Goal: Transaction & Acquisition: Subscribe to service/newsletter

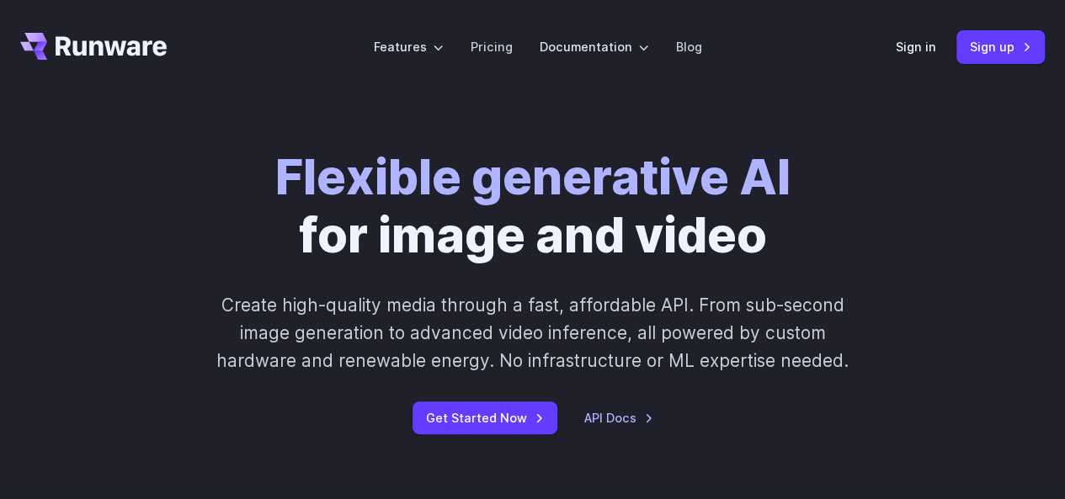
click at [938, 44] on div "Sign in Sign up" at bounding box center [970, 46] width 149 height 33
click at [923, 45] on link "Sign in" at bounding box center [916, 46] width 40 height 19
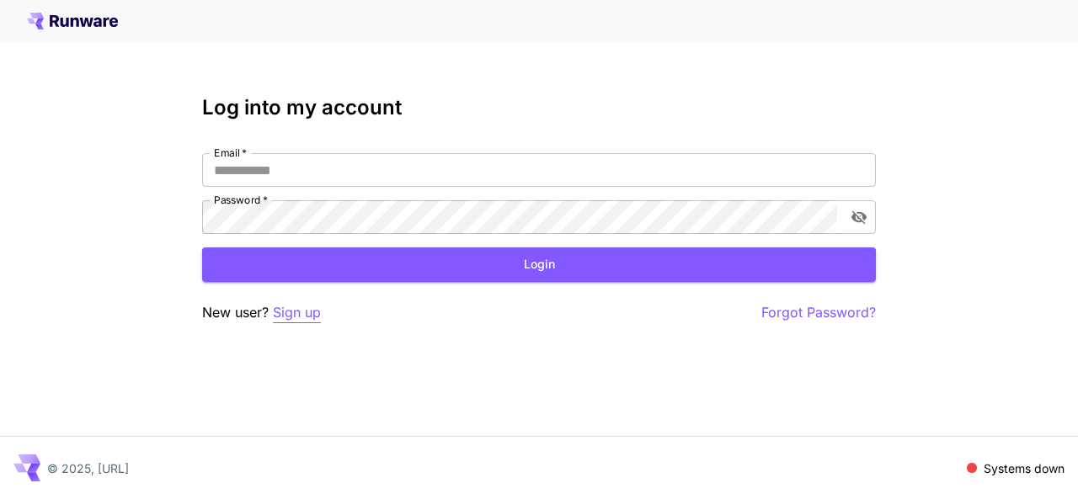
click at [303, 314] on p "Sign up" at bounding box center [297, 312] width 48 height 21
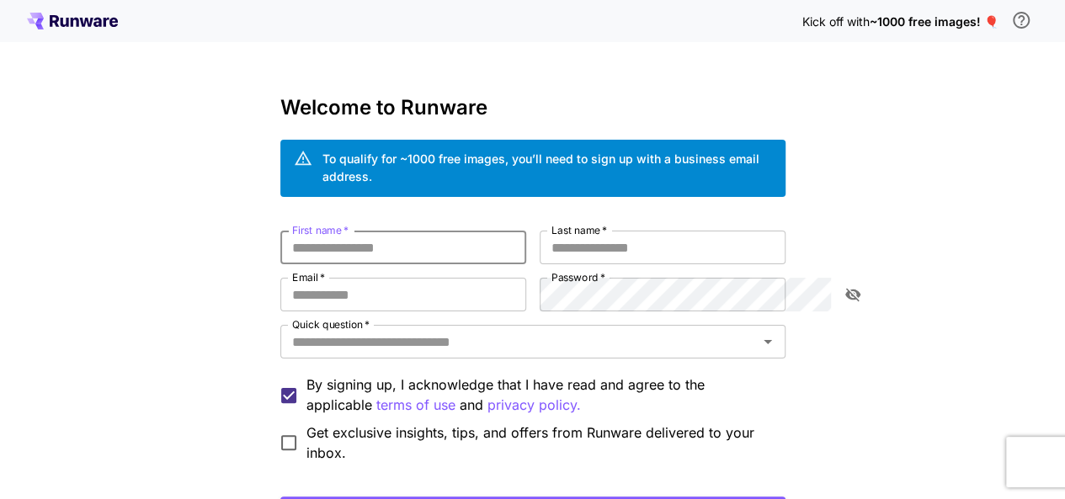
click at [394, 231] on input "First name   *" at bounding box center [403, 248] width 246 height 34
type input "*****"
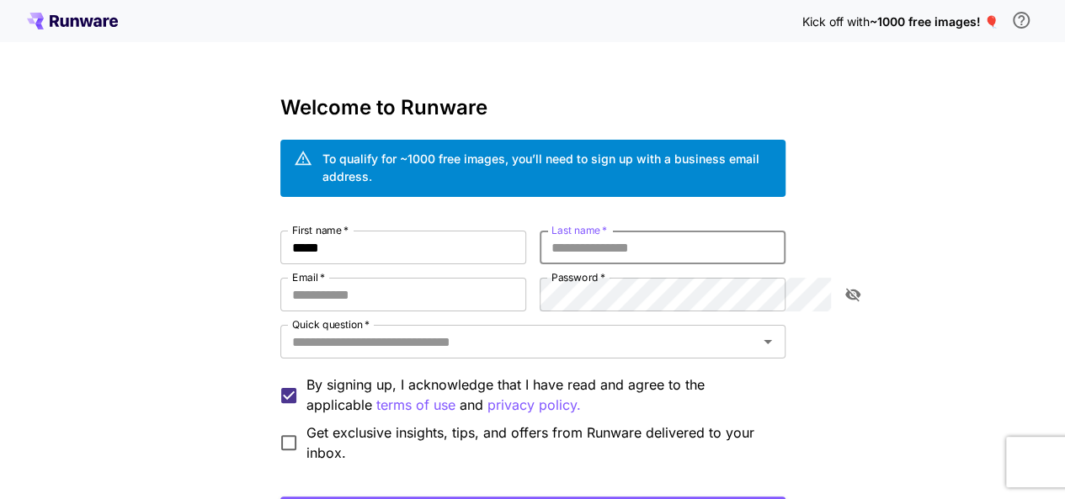
click at [599, 235] on input "Last name   *" at bounding box center [663, 248] width 246 height 34
type input "***"
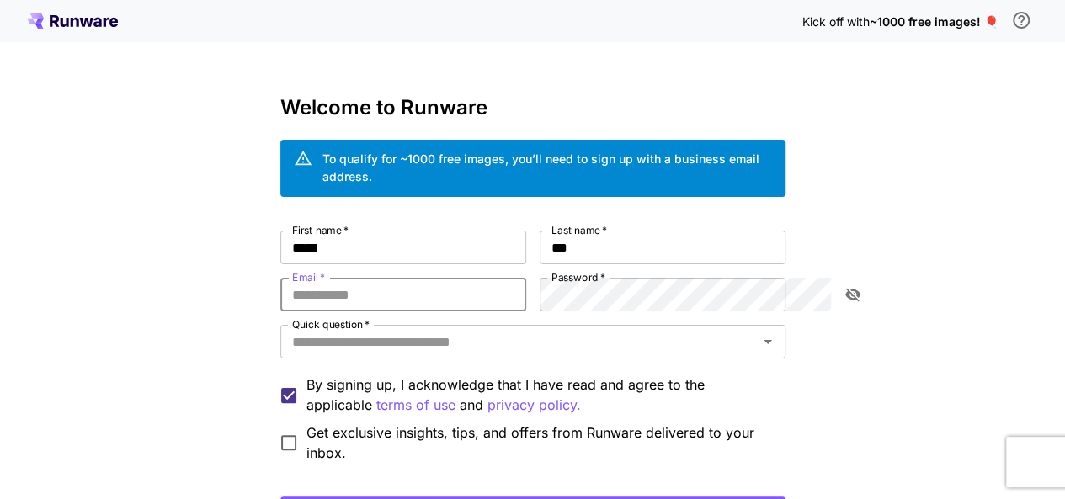
click at [495, 290] on input "Email   *" at bounding box center [403, 295] width 246 height 34
type input "**********"
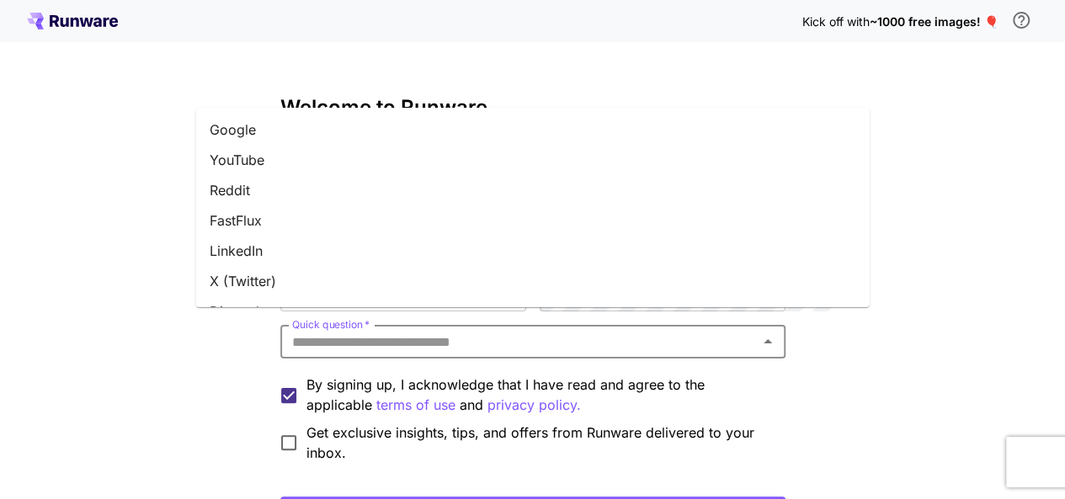
drag, startPoint x: 477, startPoint y: 324, endPoint x: 407, endPoint y: 328, distance: 70.0
click at [407, 330] on input "Quick question   *" at bounding box center [518, 342] width 467 height 24
click at [369, 285] on li "X (Twitter)" at bounding box center [533, 281] width 674 height 30
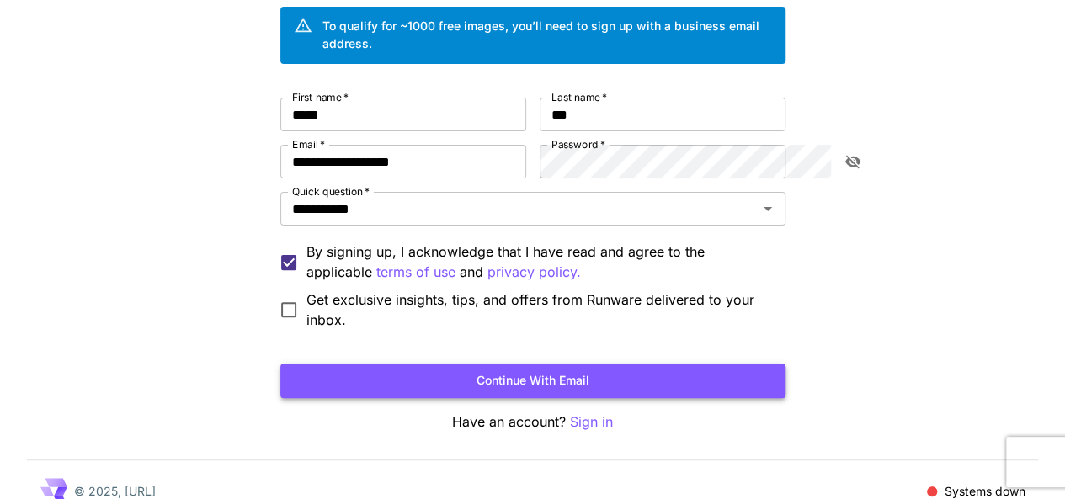
scroll to position [132, 0]
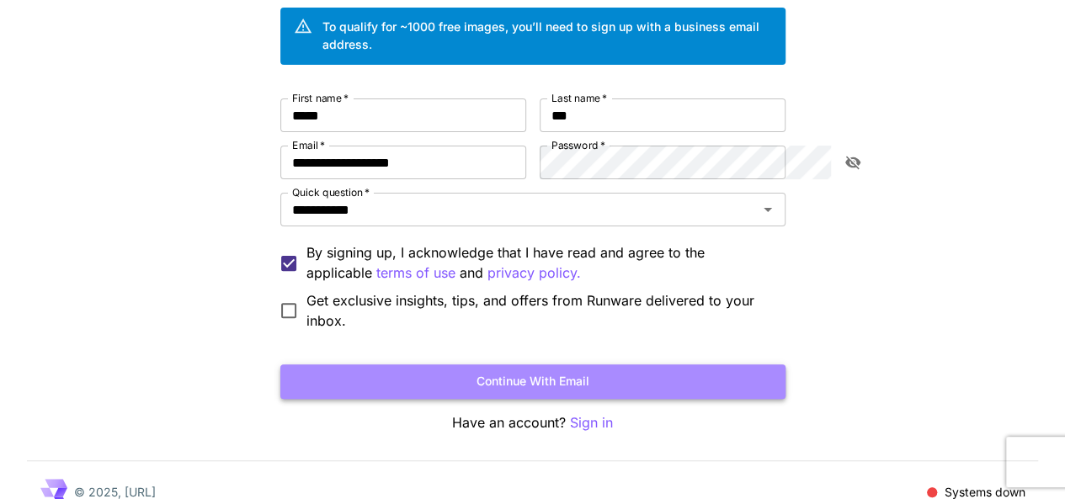
click at [560, 365] on button "Continue with email" at bounding box center [532, 382] width 505 height 35
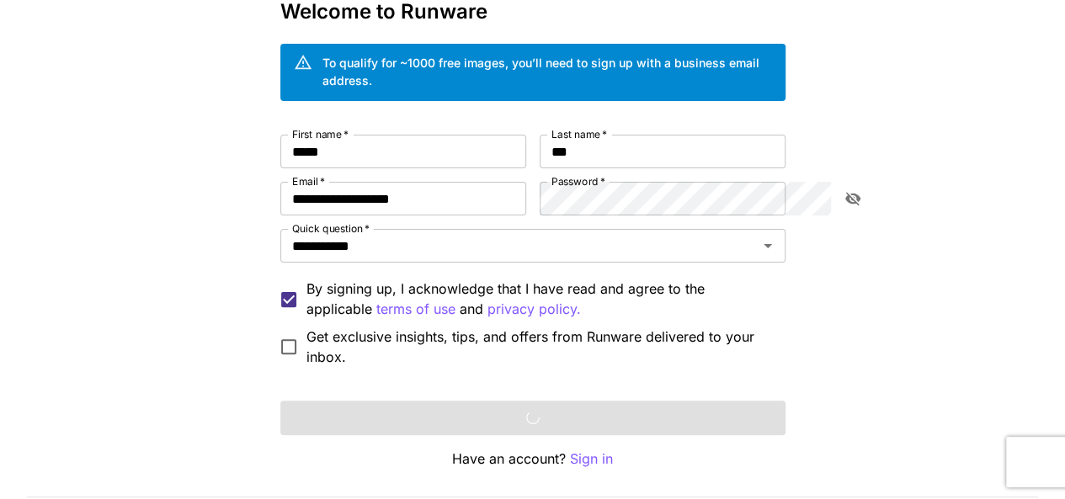
scroll to position [95, 0]
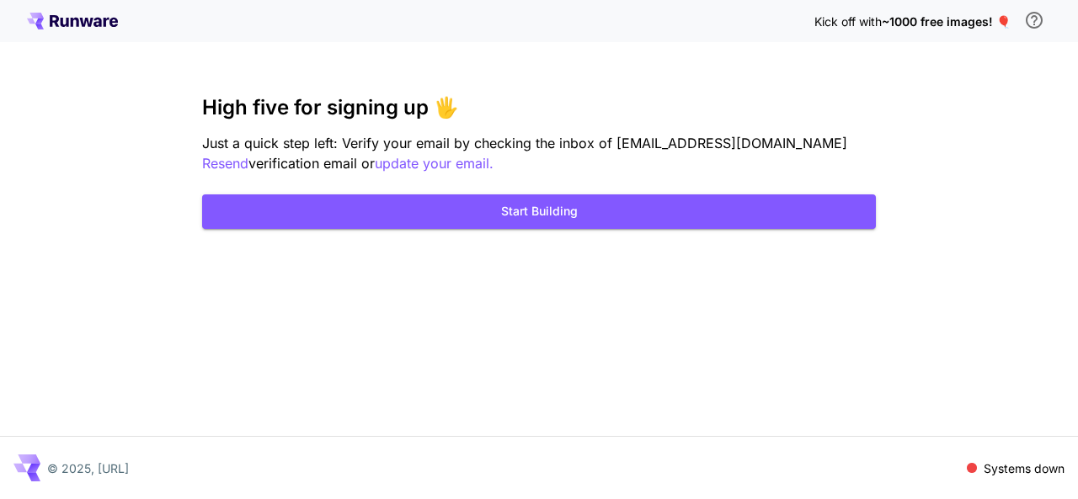
click at [514, 194] on div "High five for signing up 🖐️ Just a quick step left: Verify your email by checki…" at bounding box center [539, 162] width 674 height 133
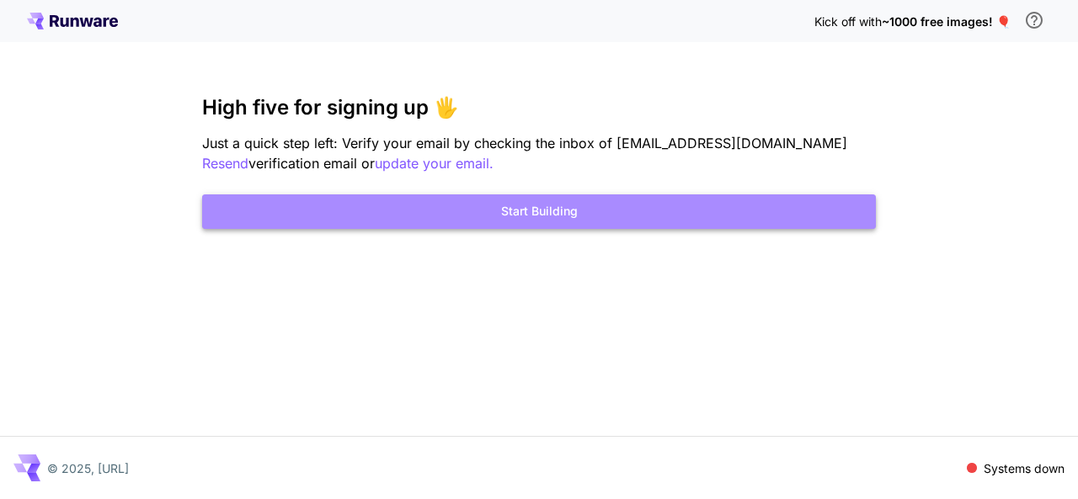
click at [576, 208] on button "Start Building" at bounding box center [539, 211] width 674 height 35
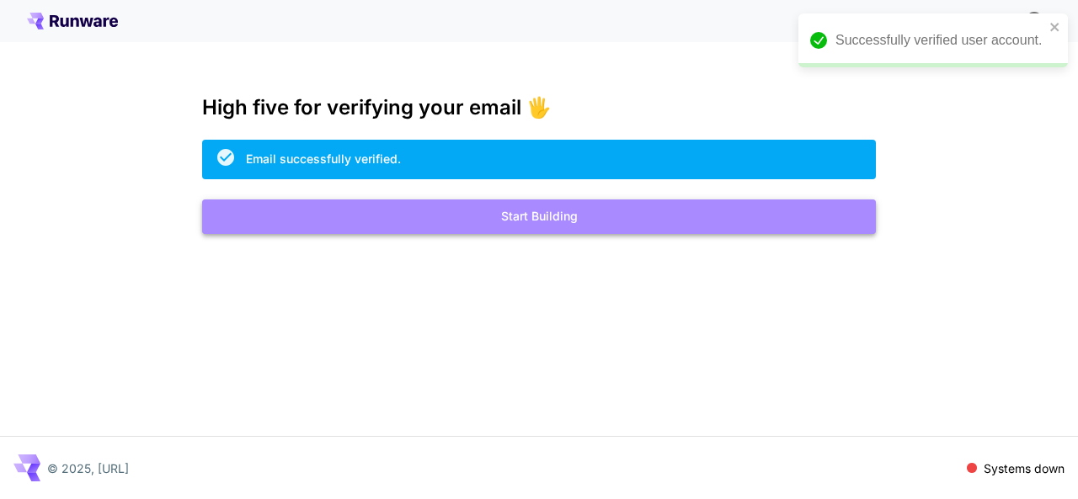
click at [531, 216] on button "Start Building" at bounding box center [539, 217] width 674 height 35
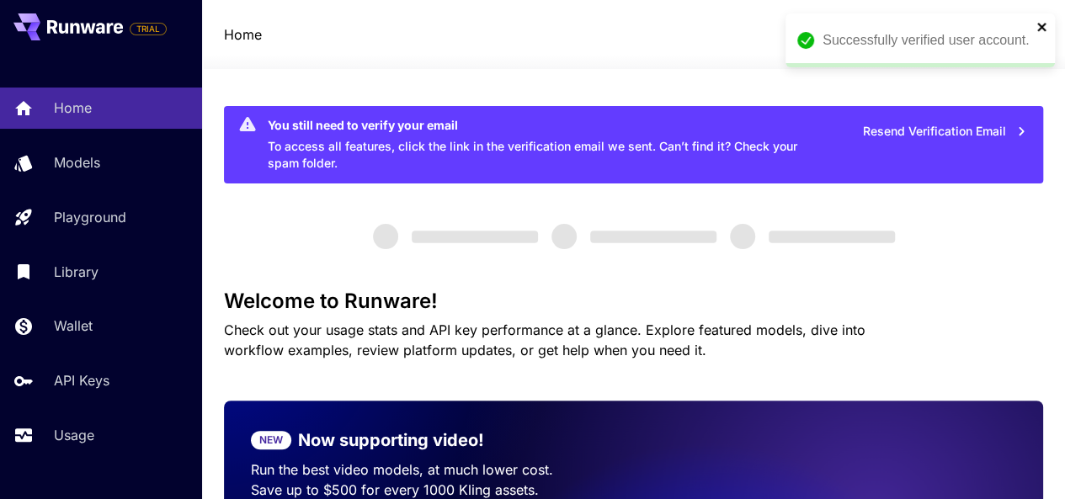
click at [1044, 29] on icon "close" at bounding box center [1041, 27] width 8 height 8
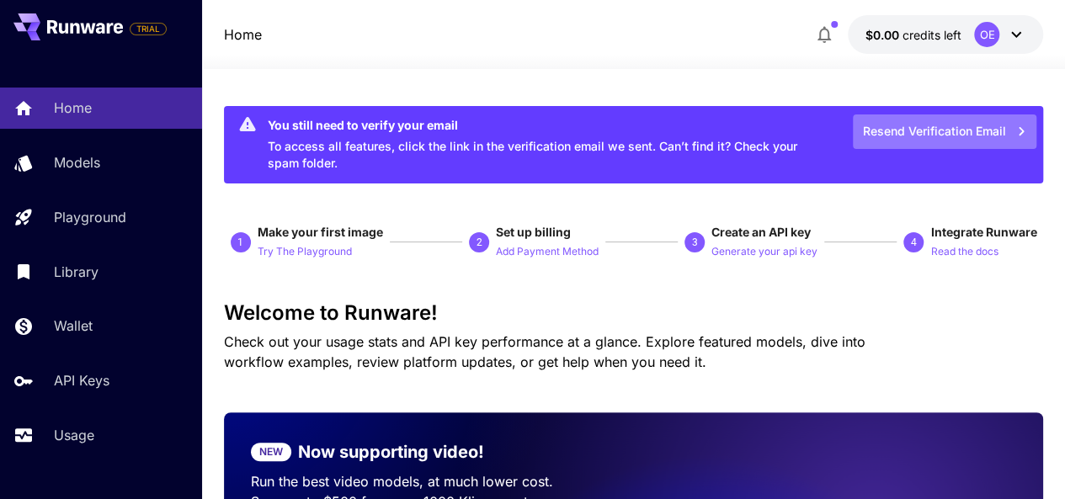
click at [968, 134] on button "Resend Verification Email" at bounding box center [945, 132] width 184 height 35
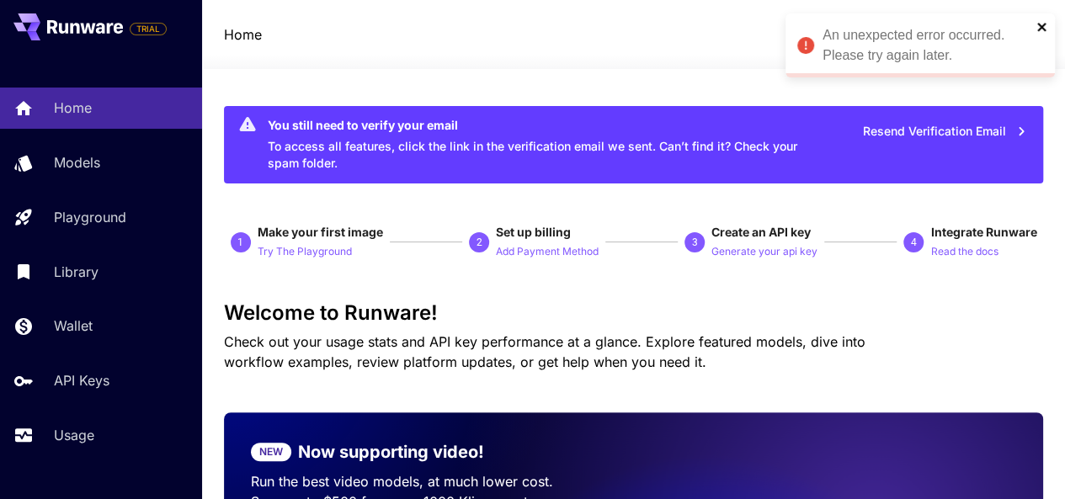
click at [1042, 26] on icon "close" at bounding box center [1041, 27] width 8 height 8
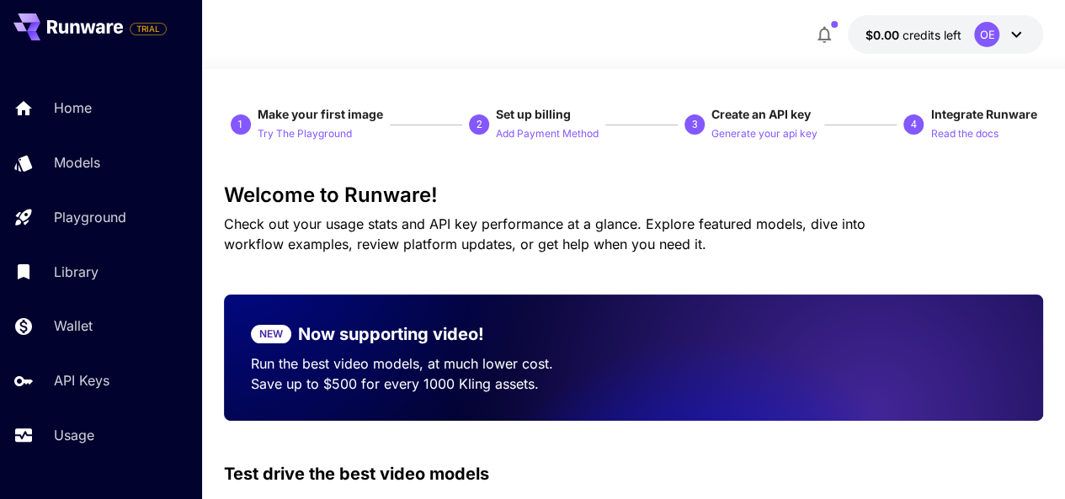
click at [1020, 37] on icon at bounding box center [1016, 34] width 20 height 20
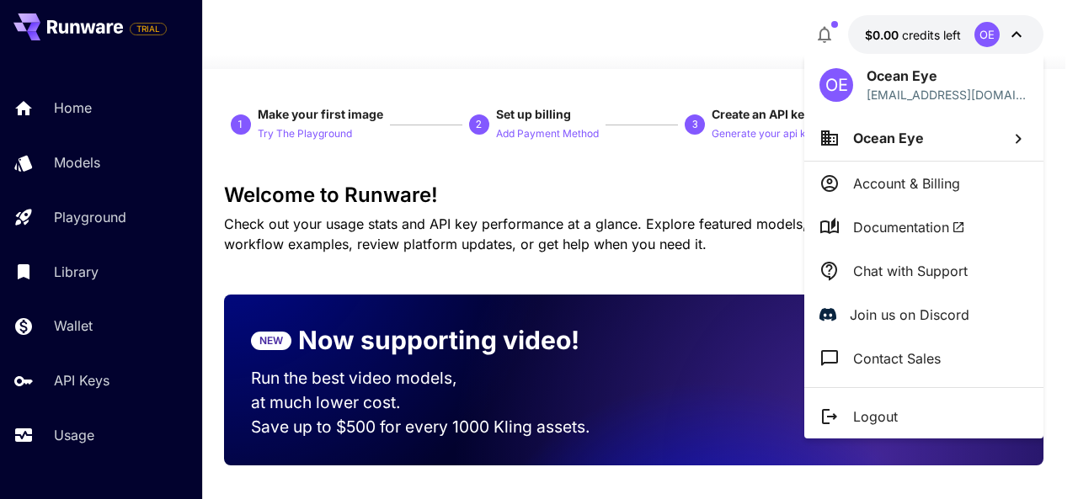
click at [1020, 37] on div at bounding box center [539, 249] width 1078 height 499
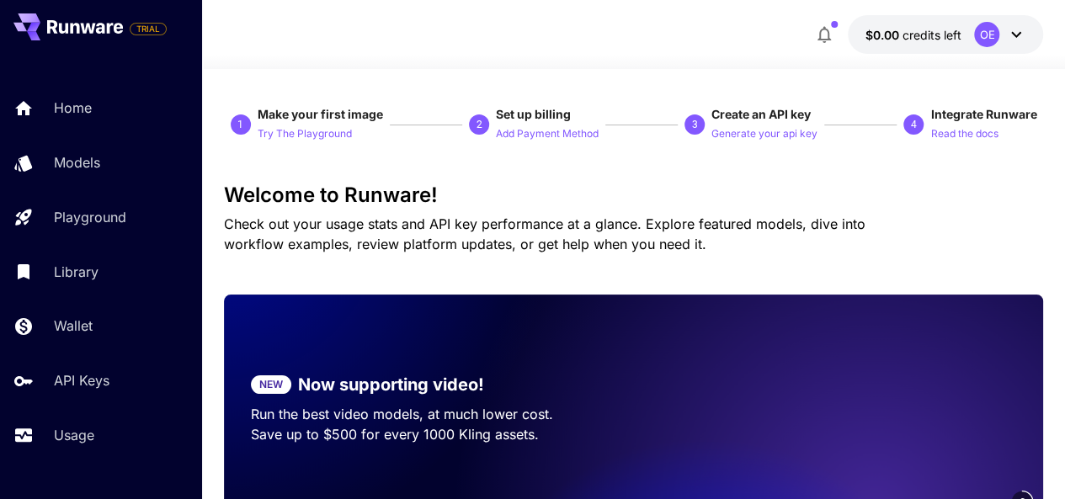
click at [1000, 16] on button "$0.00 credits left OE" at bounding box center [945, 34] width 195 height 39
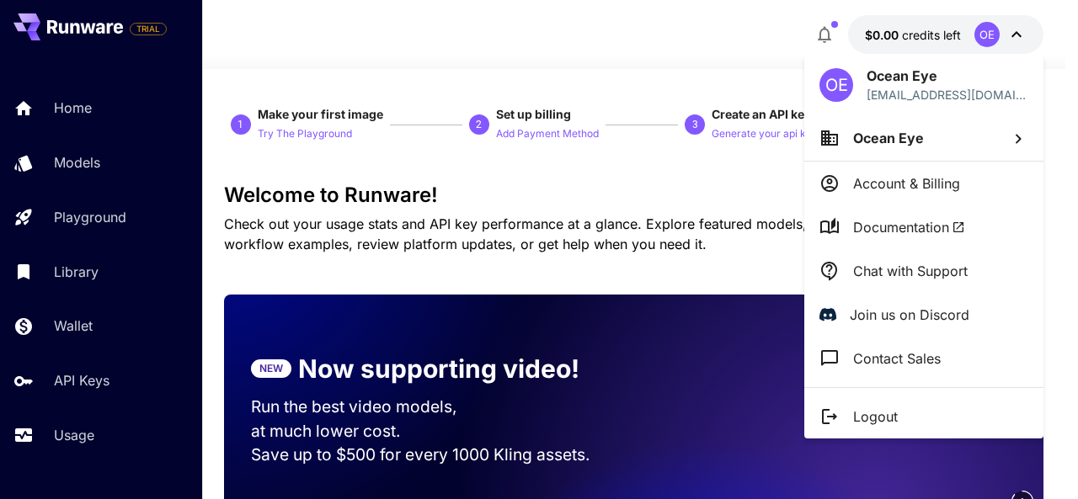
click at [711, 24] on div at bounding box center [539, 249] width 1078 height 499
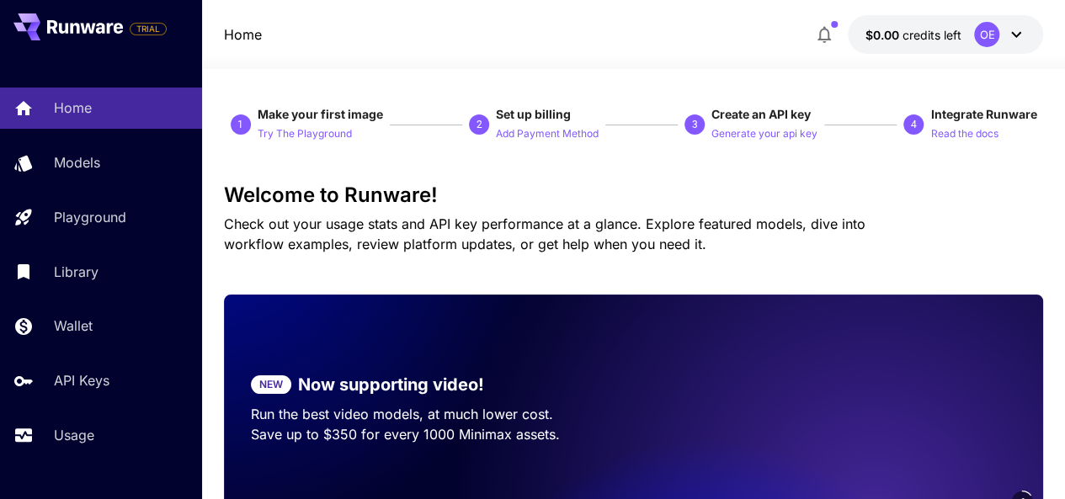
click at [1003, 33] on div "OE" at bounding box center [1000, 34] width 52 height 25
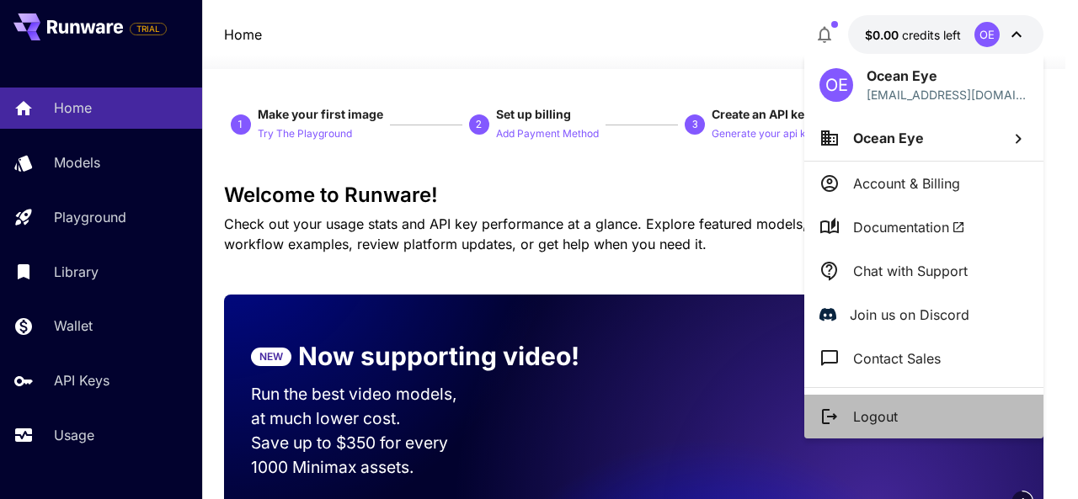
click at [884, 423] on p "Logout" at bounding box center [875, 417] width 45 height 20
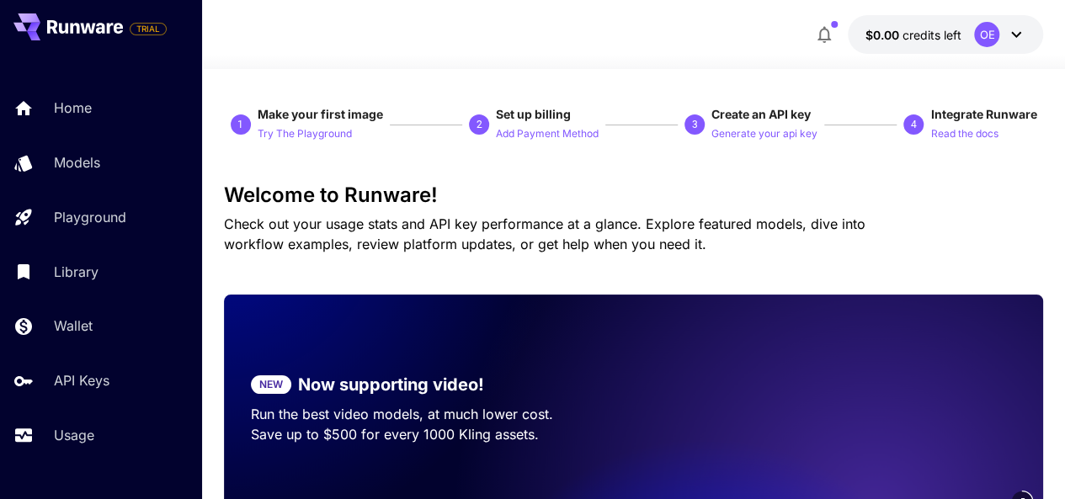
scroll to position [90, 0]
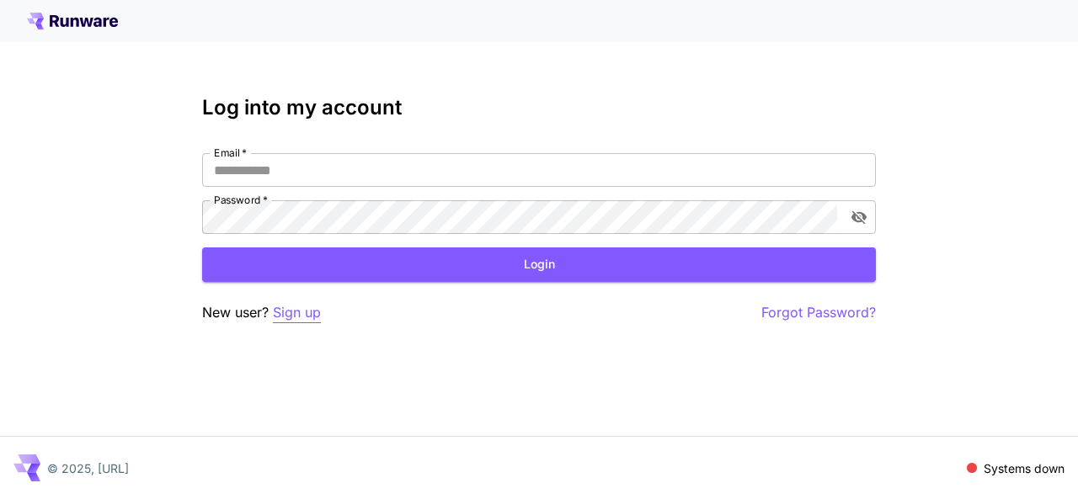
click at [301, 312] on p "Sign up" at bounding box center [297, 312] width 48 height 21
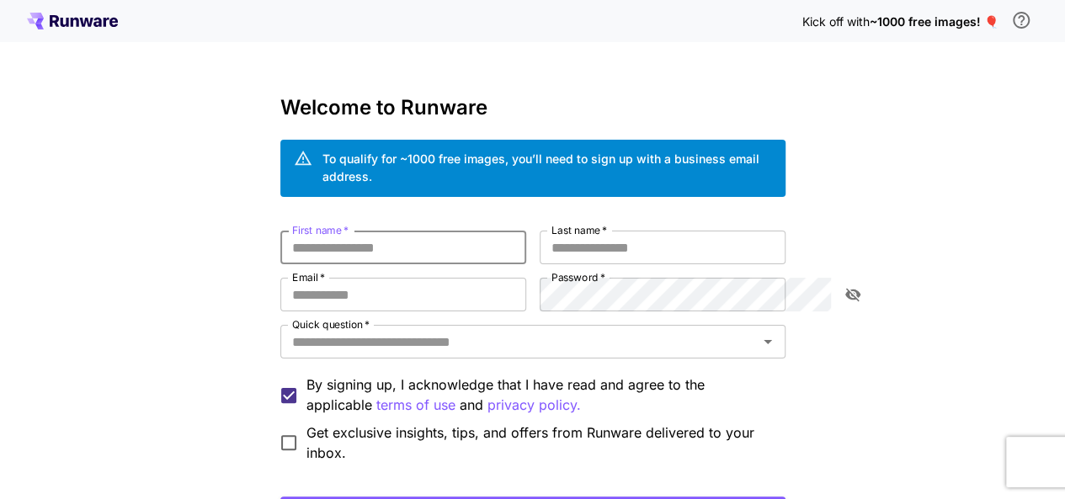
click at [327, 234] on input "First name   *" at bounding box center [403, 248] width 246 height 34
type input "*****"
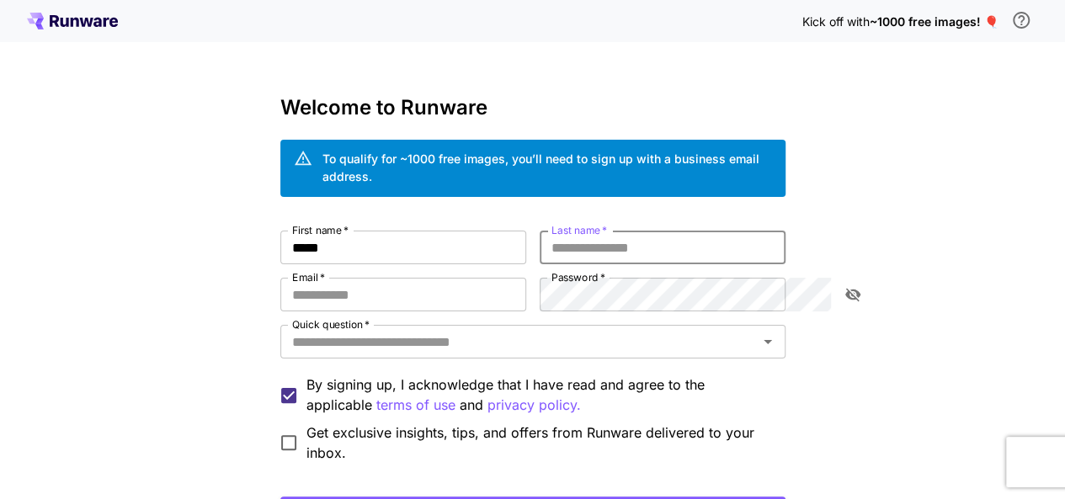
click at [606, 231] on input "Last name   *" at bounding box center [663, 248] width 246 height 34
type input "*"
type input "*****"
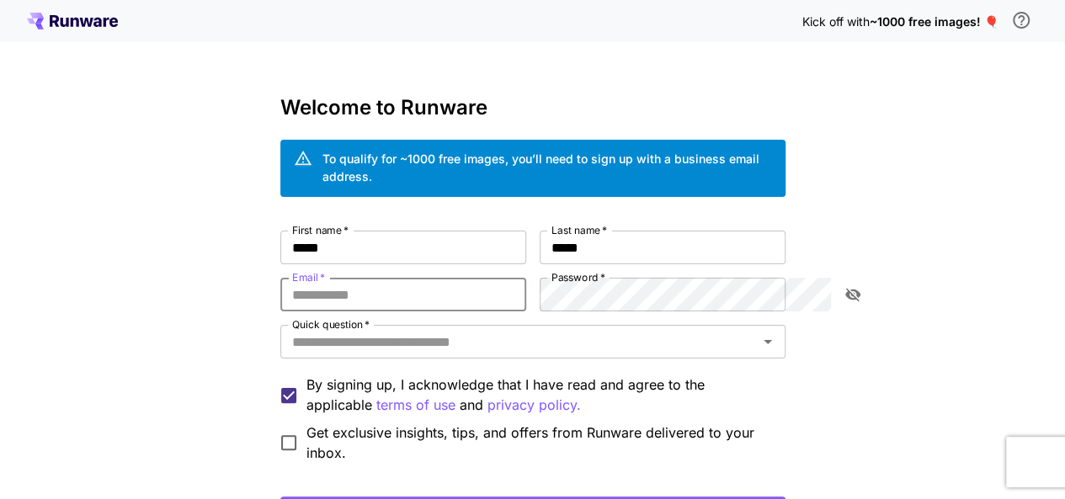
click at [487, 278] on input "Email   *" at bounding box center [403, 295] width 246 height 34
drag, startPoint x: 380, startPoint y: 277, endPoint x: 248, endPoint y: 288, distance: 132.6
click at [280, 288] on input "**********" at bounding box center [403, 295] width 246 height 34
drag, startPoint x: 234, startPoint y: 280, endPoint x: 171, endPoint y: 292, distance: 64.4
click at [171, 292] on div "**********" at bounding box center [532, 328] width 1065 height 656
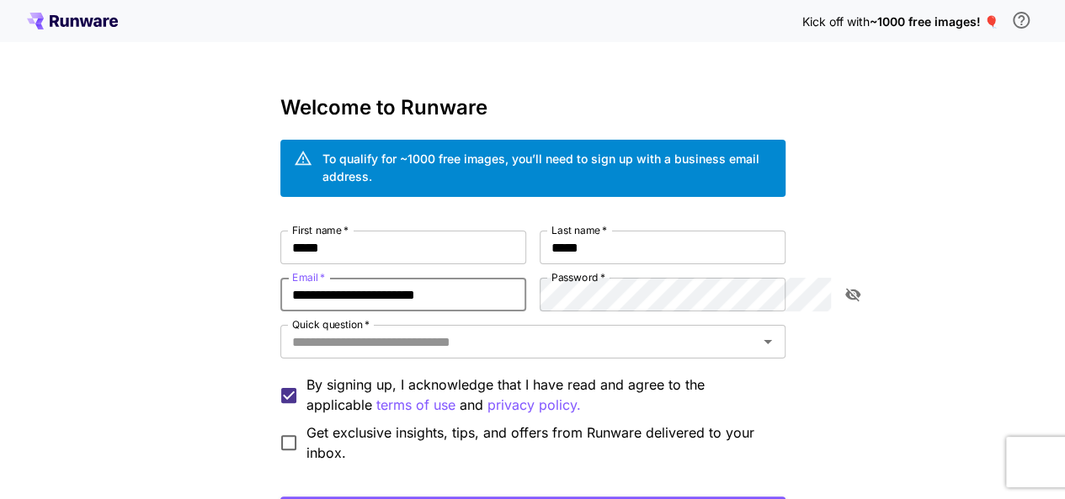
type input "**********"
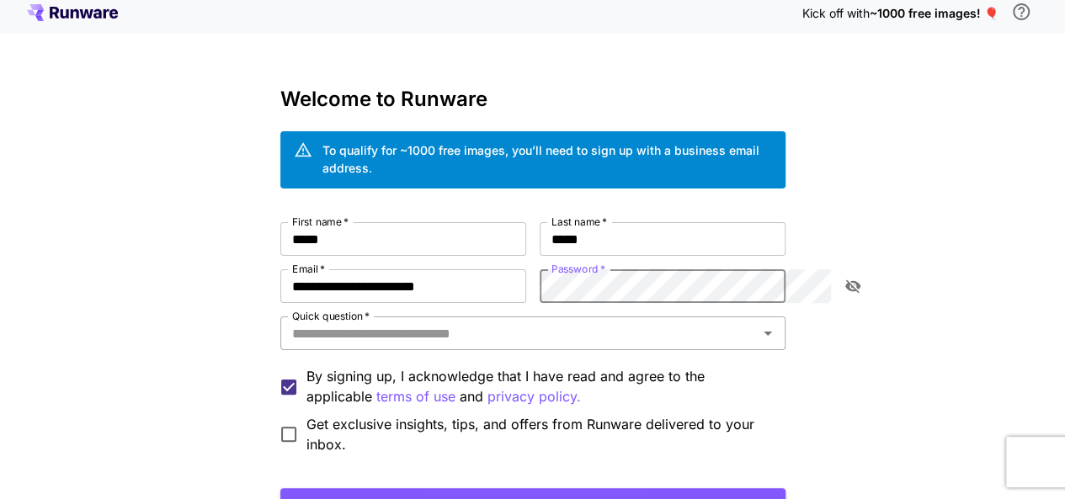
click at [568, 328] on div "Quick question   *" at bounding box center [532, 334] width 505 height 34
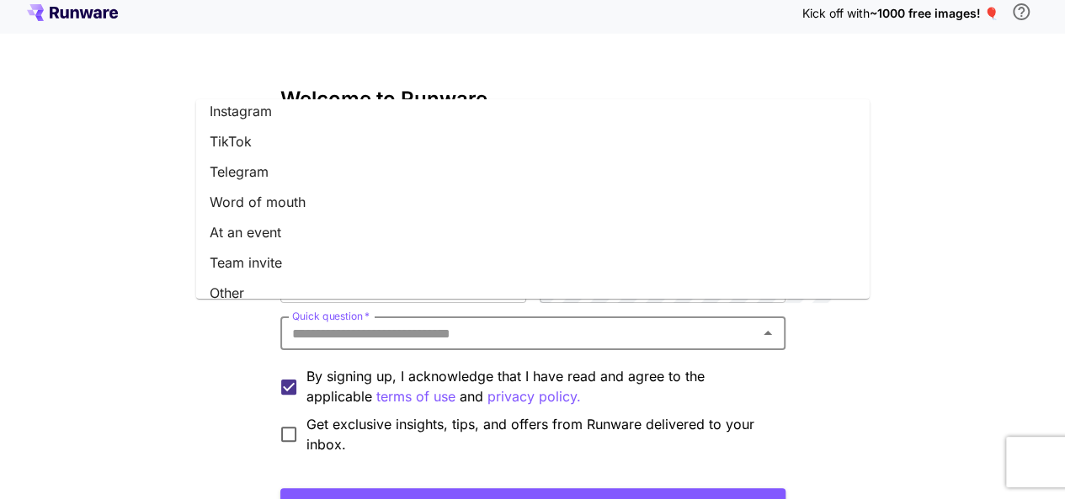
scroll to position [254, 0]
click at [450, 262] on li "Team invite" at bounding box center [533, 261] width 674 height 30
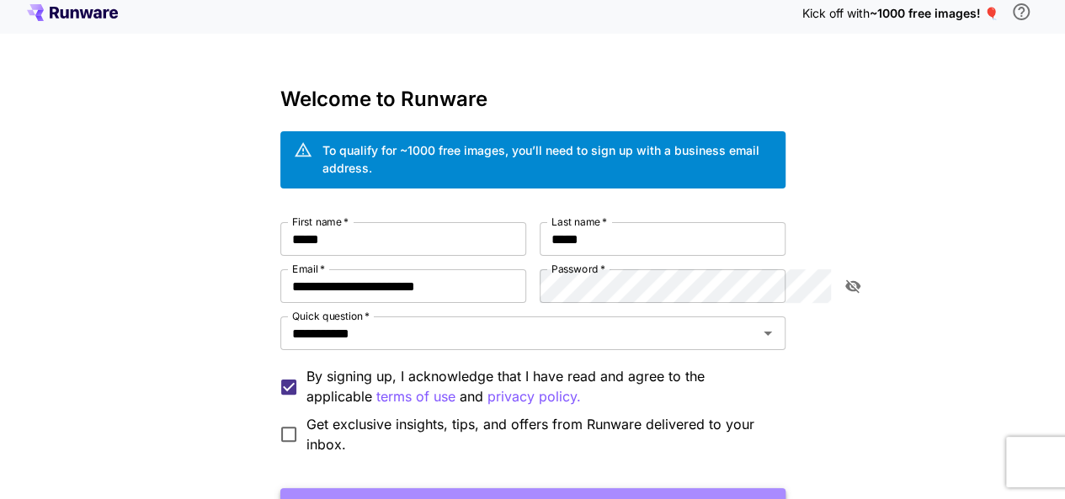
click at [525, 488] on button "Continue with email" at bounding box center [532, 505] width 505 height 35
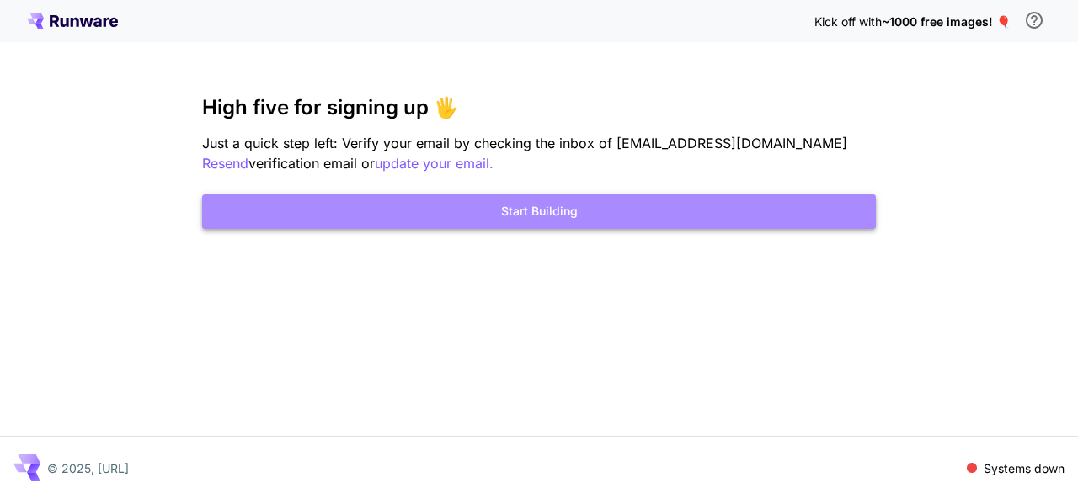
click at [498, 203] on button "Start Building" at bounding box center [539, 211] width 674 height 35
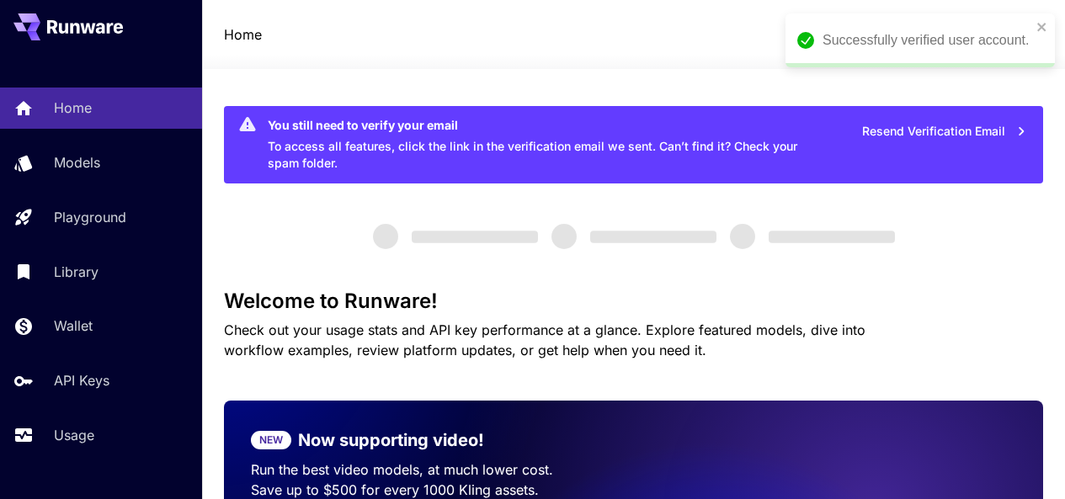
click at [1037, 26] on icon "close" at bounding box center [1042, 26] width 12 height 13
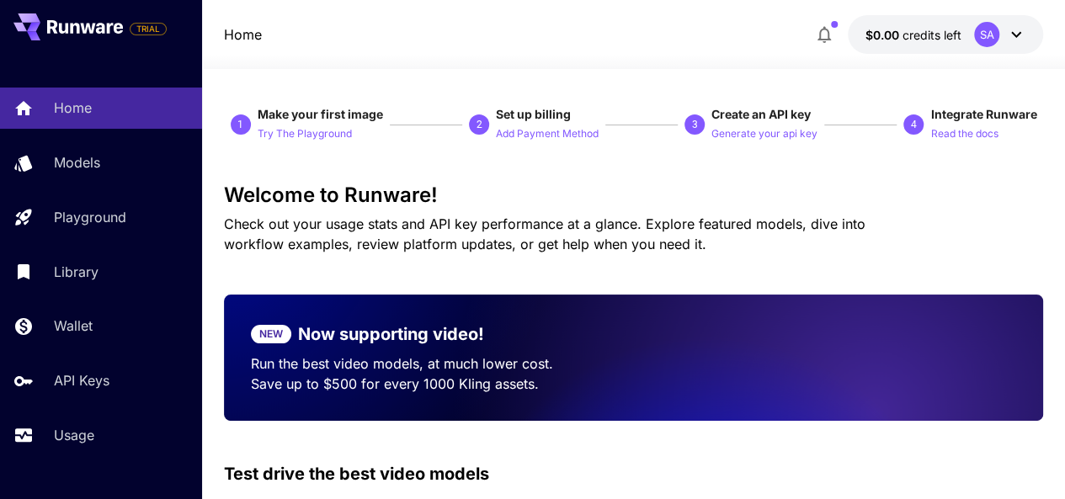
click at [1021, 39] on icon at bounding box center [1016, 34] width 20 height 20
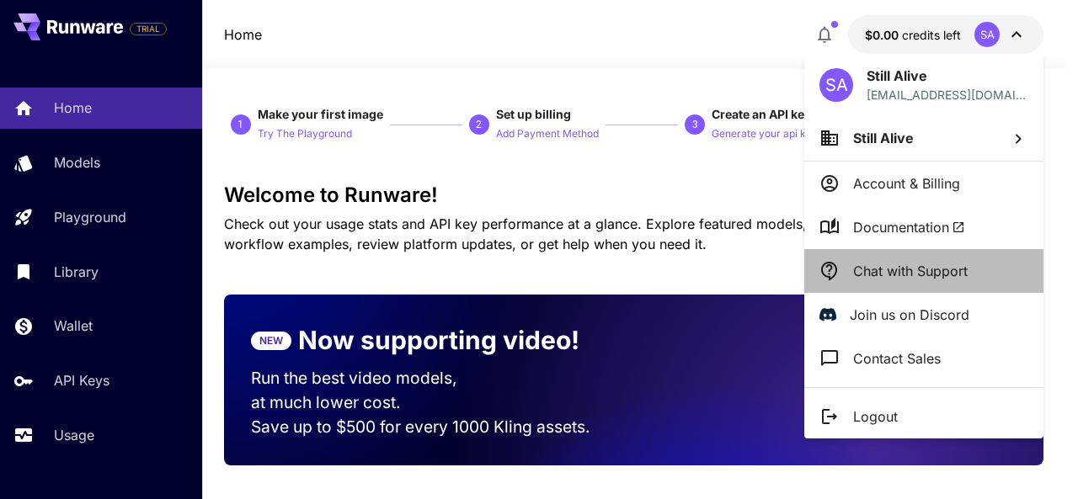
click at [887, 277] on p "Chat with Support" at bounding box center [910, 271] width 115 height 20
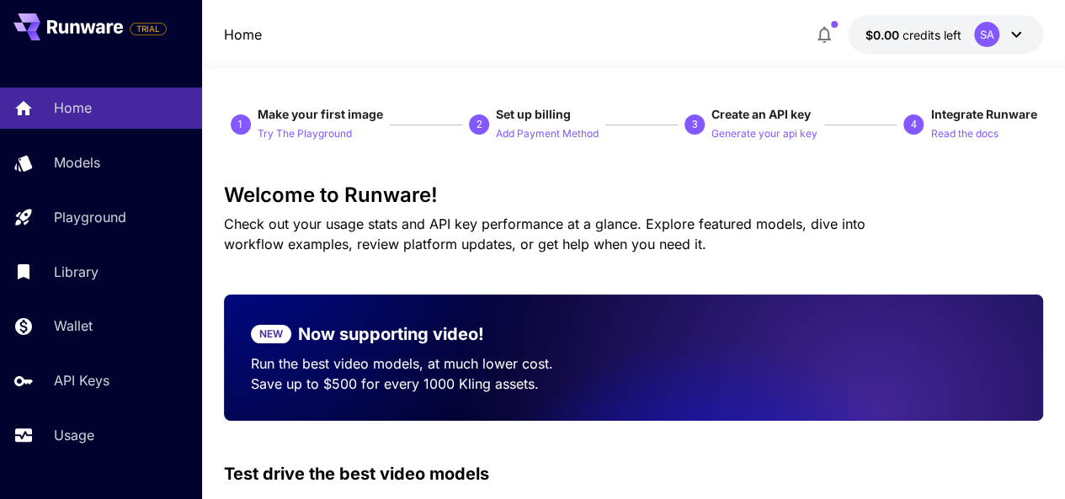
click at [1022, 22] on div "SA" at bounding box center [1000, 34] width 52 height 25
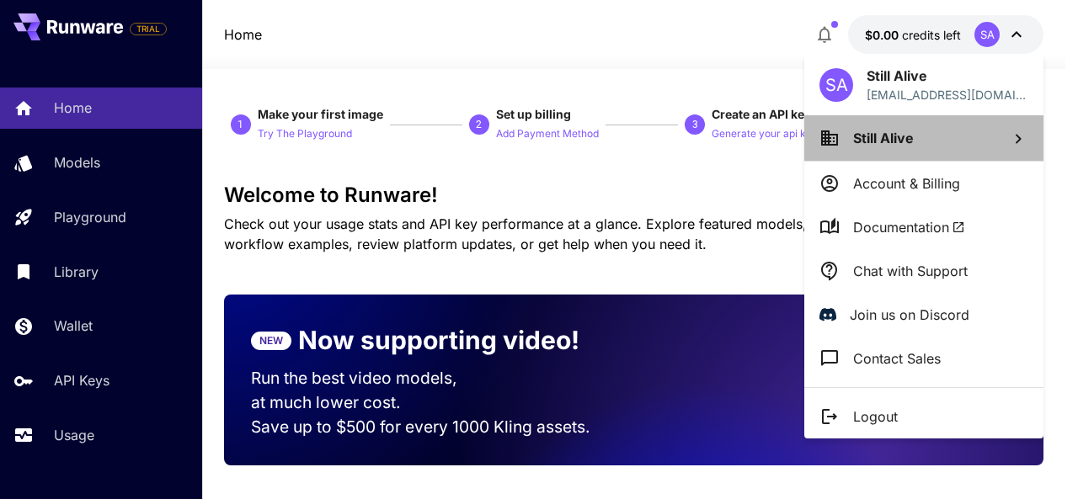
click at [939, 146] on li "Still Alive" at bounding box center [923, 137] width 239 height 45
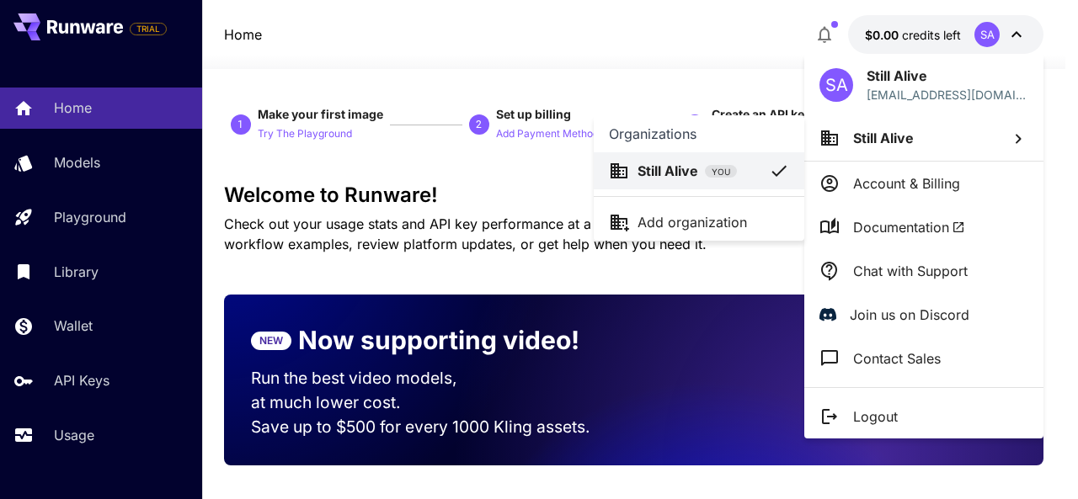
click at [690, 79] on div at bounding box center [539, 249] width 1078 height 499
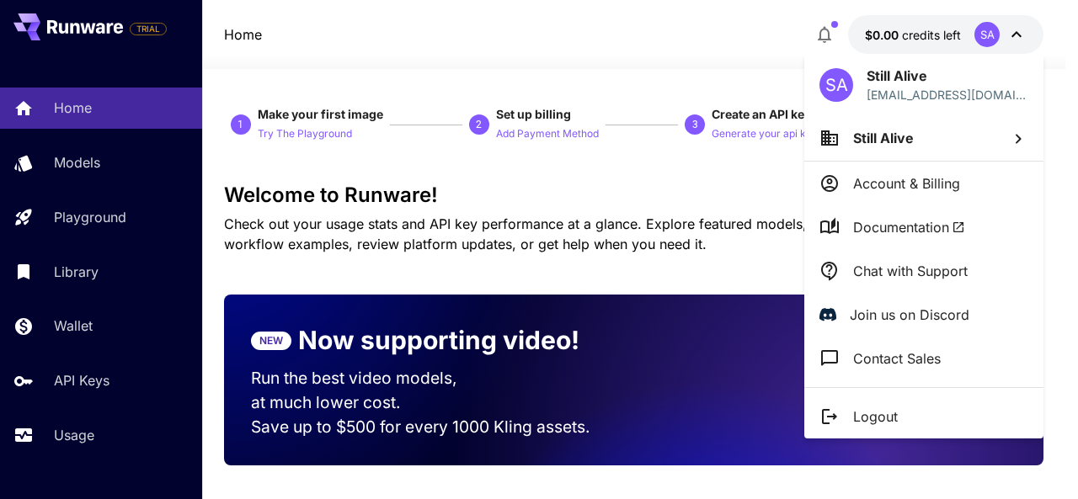
click at [715, 65] on div at bounding box center [539, 249] width 1078 height 499
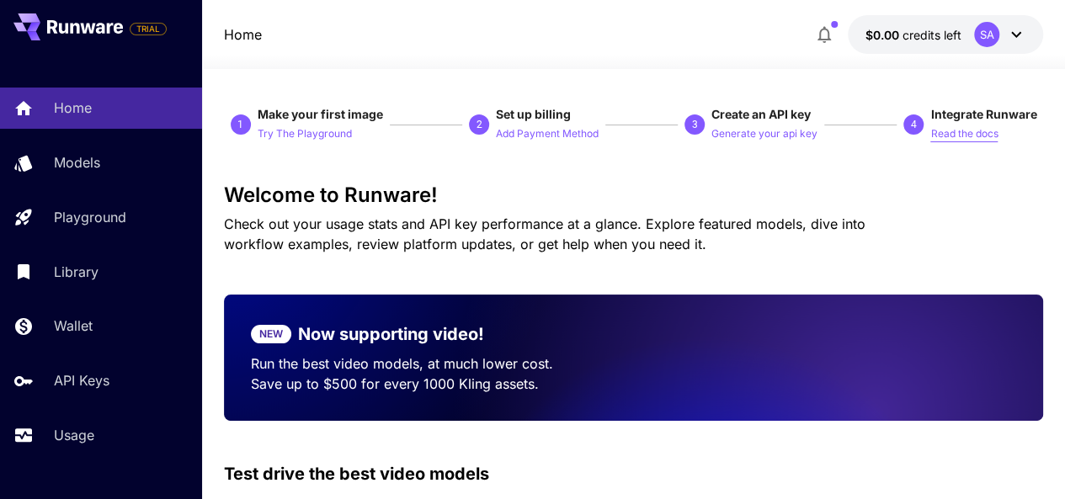
click at [972, 138] on p "Read the docs" at bounding box center [963, 134] width 67 height 16
click at [752, 134] on p "Generate your api key" at bounding box center [764, 134] width 106 height 16
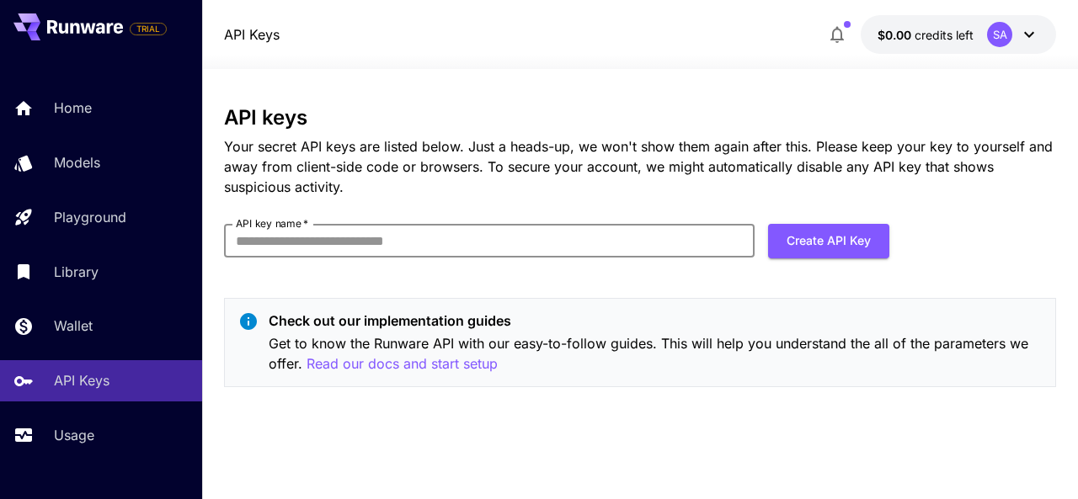
click at [676, 232] on input "API key name   *" at bounding box center [489, 241] width 530 height 34
type input "*****"
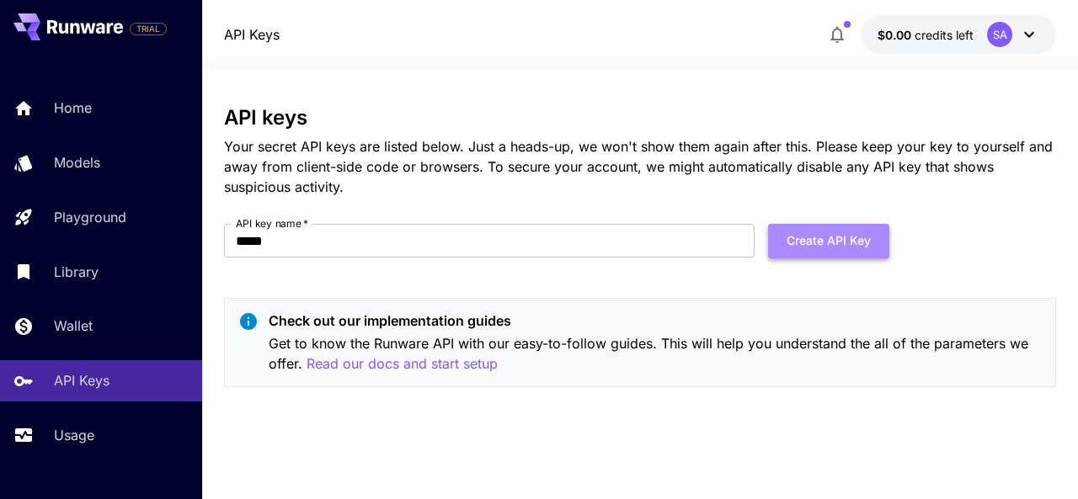
click at [849, 251] on button "Create API Key" at bounding box center [828, 241] width 121 height 35
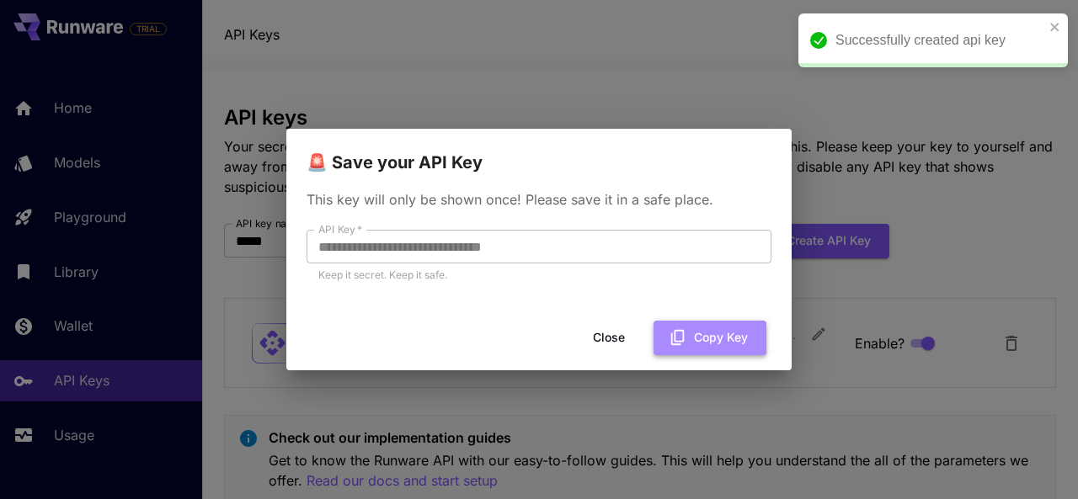
click at [689, 336] on button "Copy Key" at bounding box center [709, 338] width 113 height 35
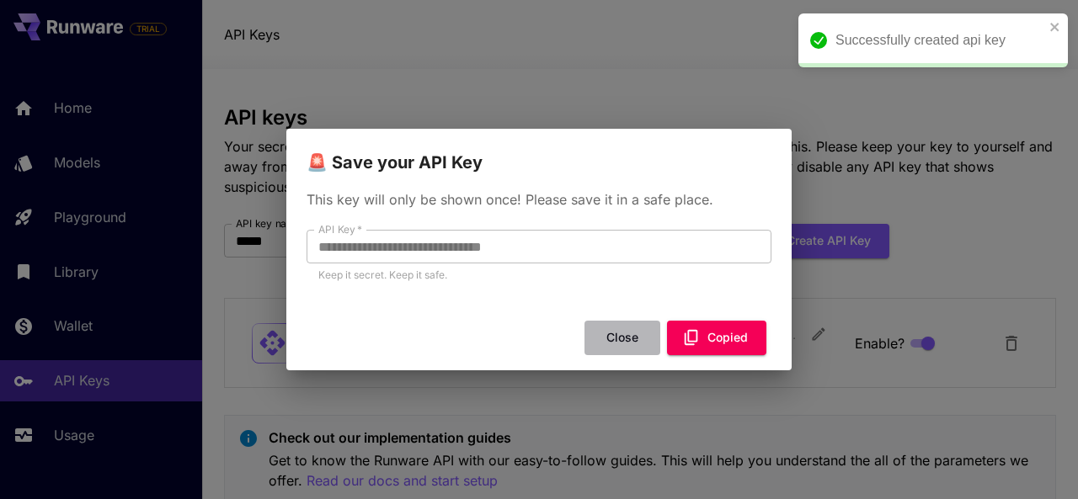
click at [601, 339] on button "Close" at bounding box center [622, 338] width 76 height 35
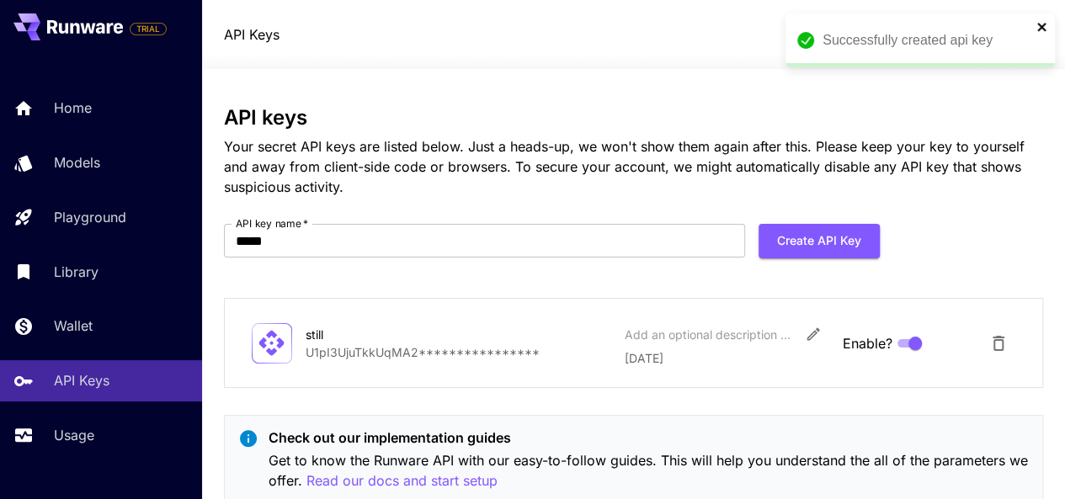
click at [1038, 31] on icon "close" at bounding box center [1042, 26] width 12 height 13
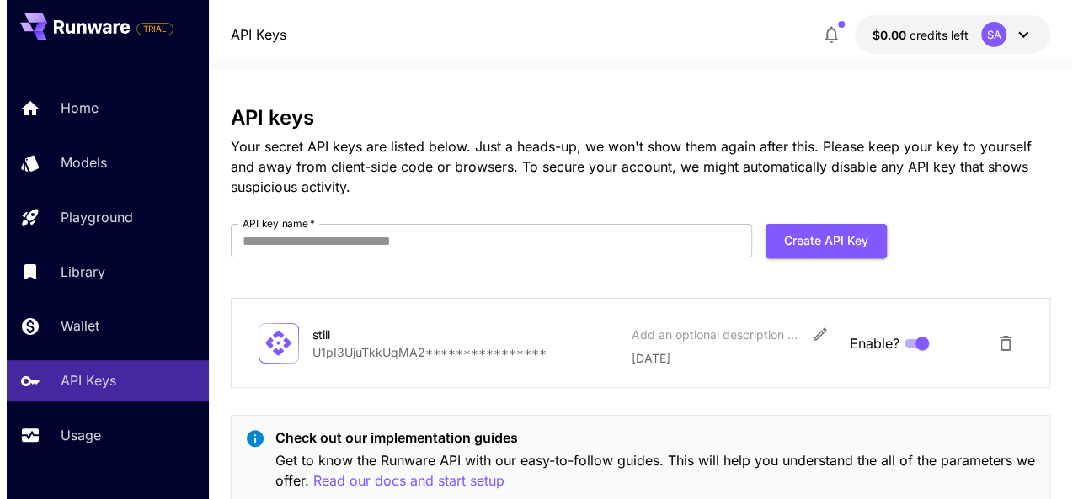
scroll to position [54, 0]
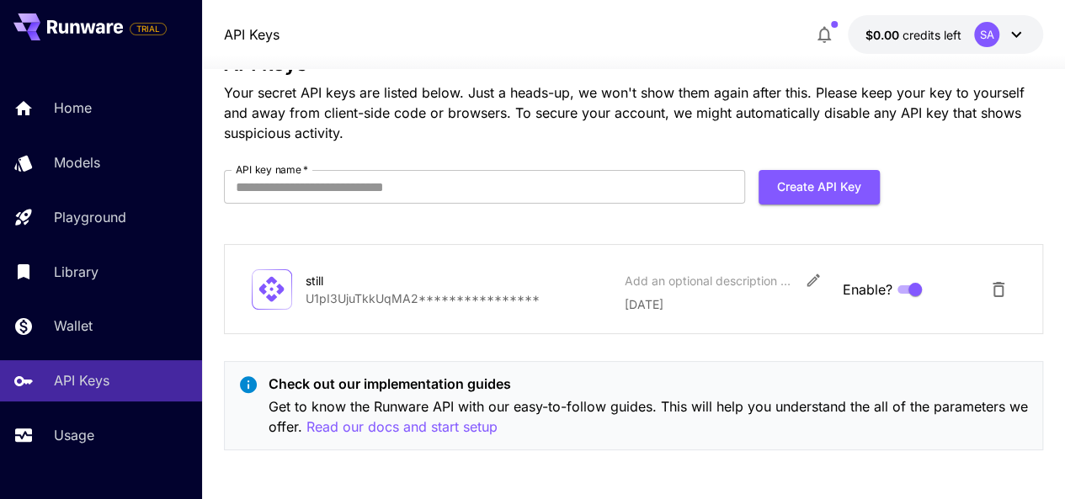
click at [1009, 49] on div at bounding box center [633, 59] width 863 height 20
click at [1016, 26] on icon at bounding box center [1016, 34] width 20 height 20
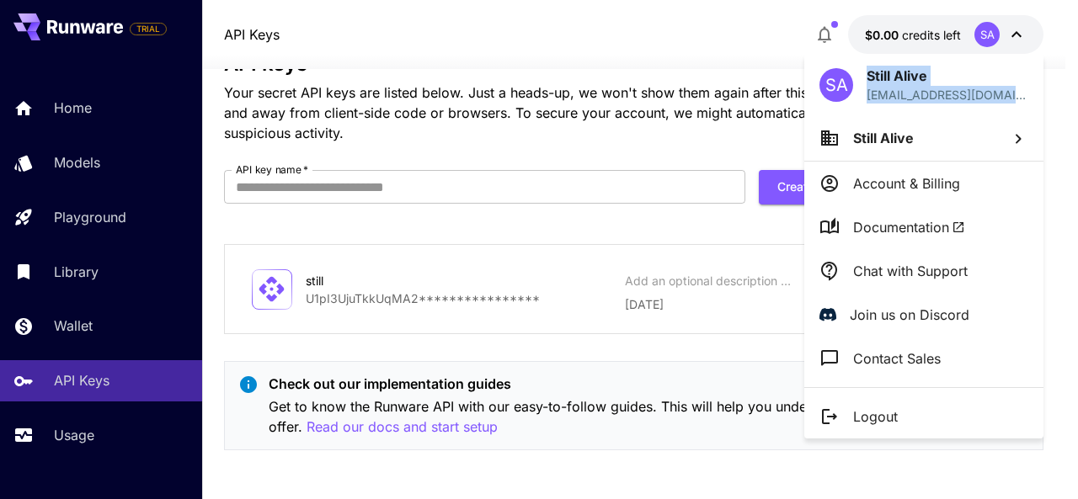
drag, startPoint x: 859, startPoint y: 95, endPoint x: 1017, endPoint y: 97, distance: 158.3
click at [1017, 97] on div "SA Still Alive master@stillalivenow.com" at bounding box center [923, 84] width 239 height 61
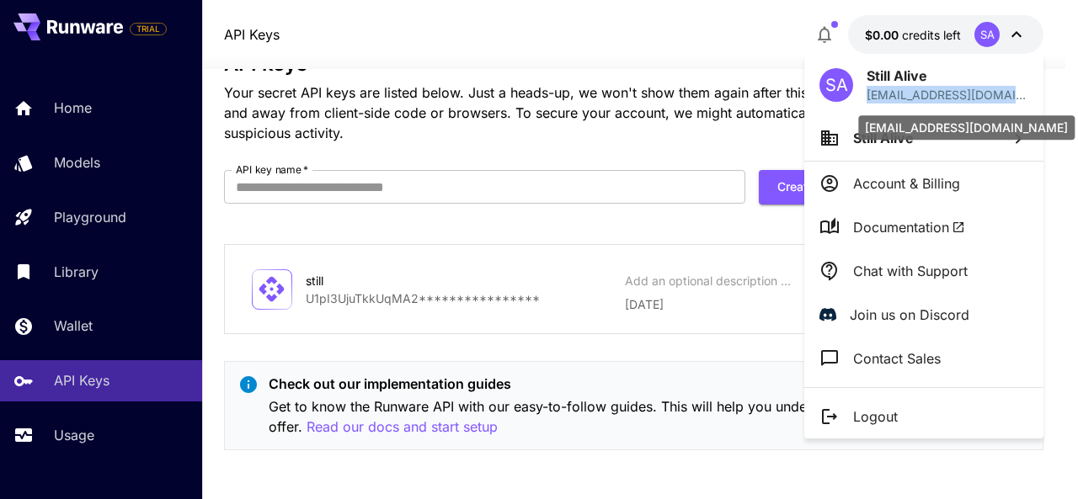
drag, startPoint x: 1017, startPoint y: 97, endPoint x: 860, endPoint y: 100, distance: 157.5
click at [860, 100] on div "SA Still Alive master@stillalivenow.com" at bounding box center [923, 84] width 239 height 61
drag, startPoint x: 860, startPoint y: 100, endPoint x: 1014, endPoint y: 99, distance: 154.1
click at [1014, 99] on div "SA Still Alive master@stillalivenow.com" at bounding box center [923, 84] width 239 height 61
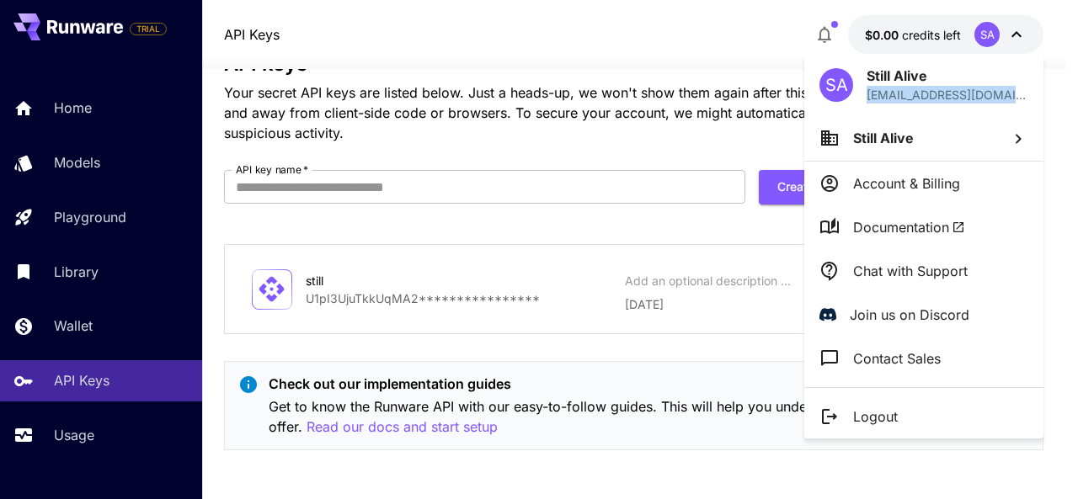
click at [1014, 99] on div "SA Still Alive master@stillalivenow.com" at bounding box center [923, 84] width 239 height 61
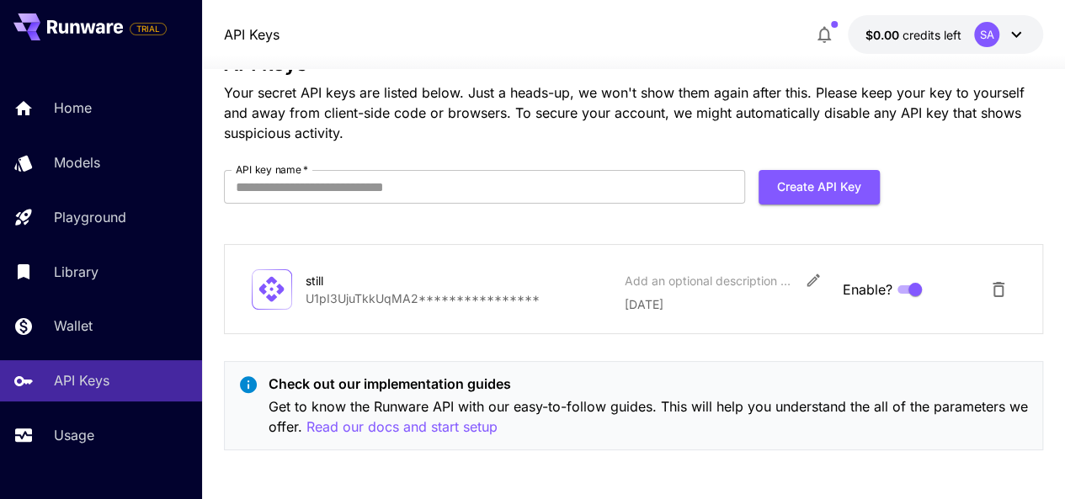
click at [1009, 46] on div "SA" at bounding box center [1000, 34] width 52 height 25
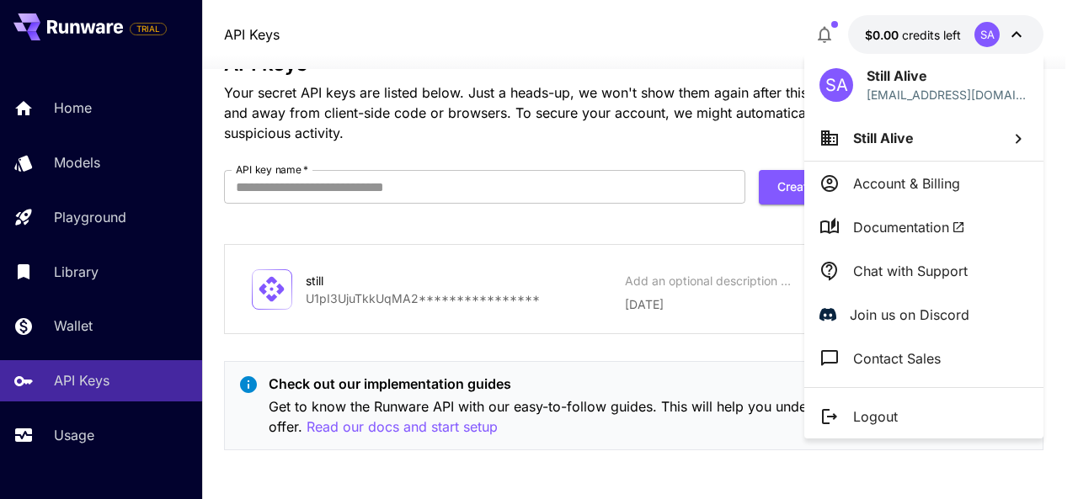
click at [1020, 43] on div at bounding box center [539, 249] width 1078 height 499
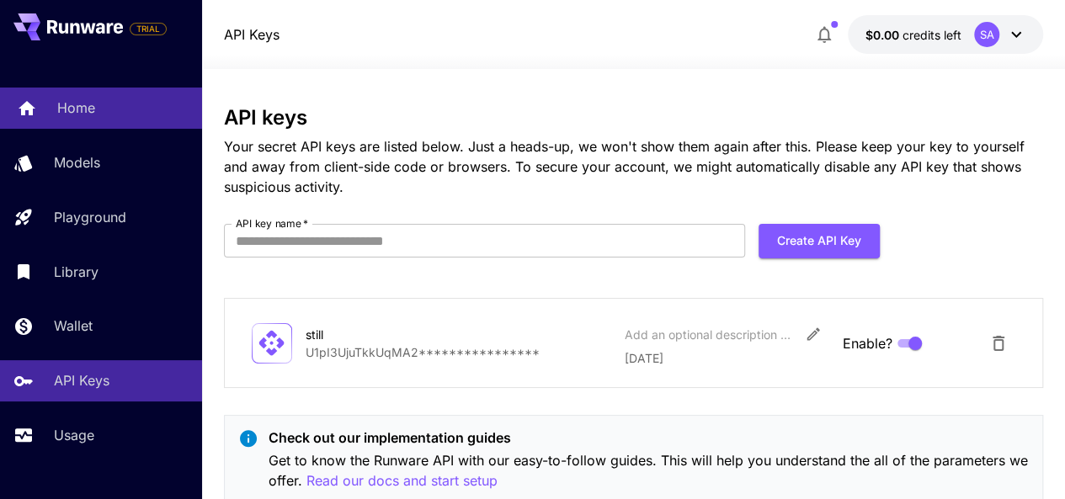
click at [115, 102] on div "Home" at bounding box center [122, 108] width 131 height 20
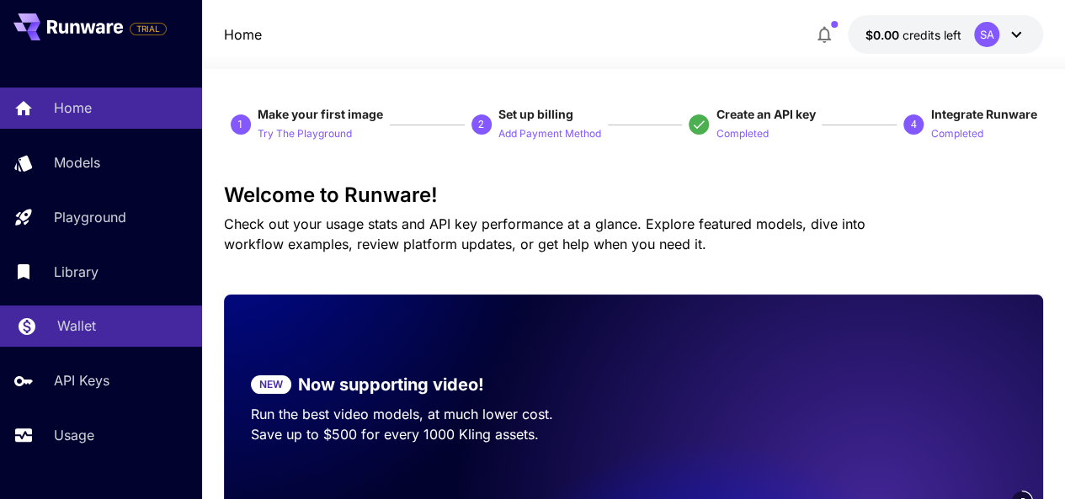
click at [108, 312] on link "Wallet" at bounding box center [101, 326] width 202 height 41
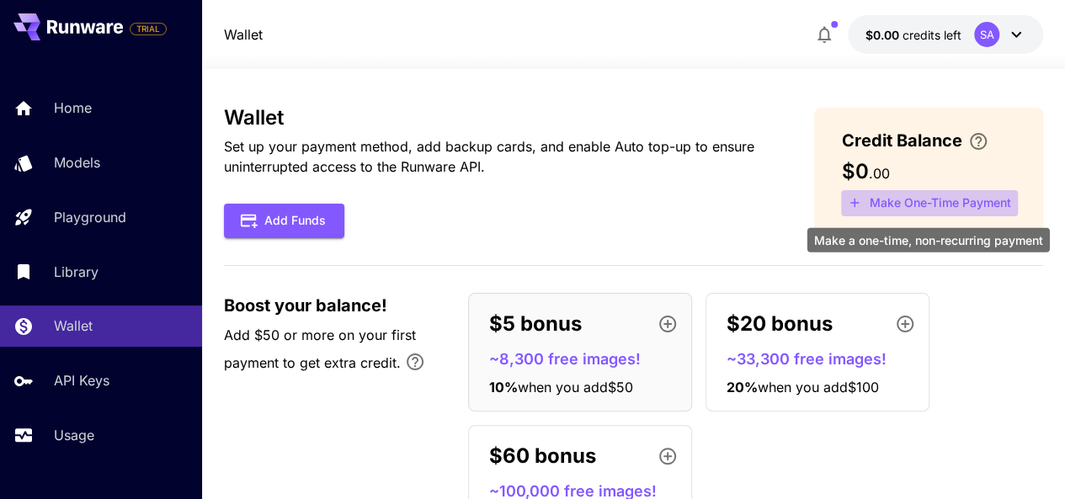
click at [896, 194] on button "Make One-Time Payment" at bounding box center [929, 203] width 177 height 26
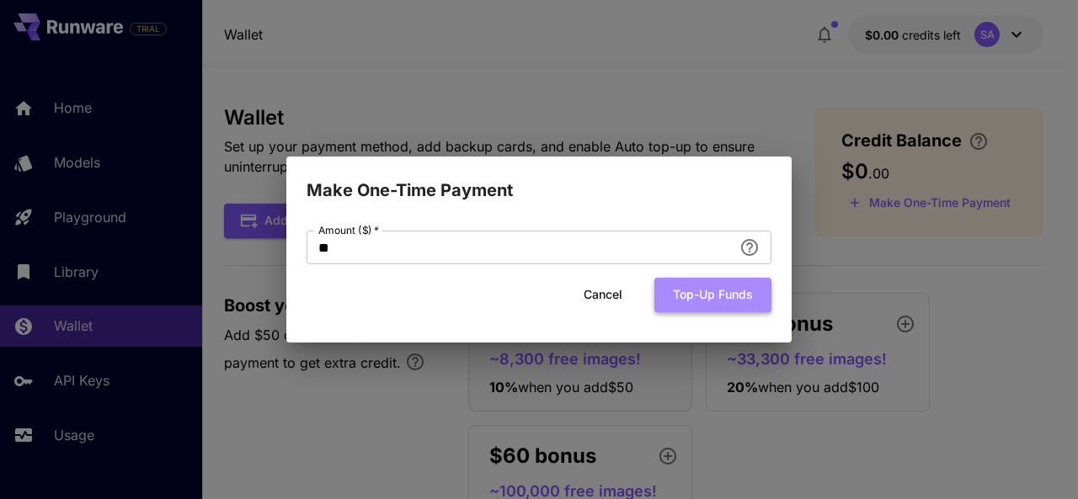
click at [699, 292] on button "Top-up funds" at bounding box center [712, 295] width 117 height 35
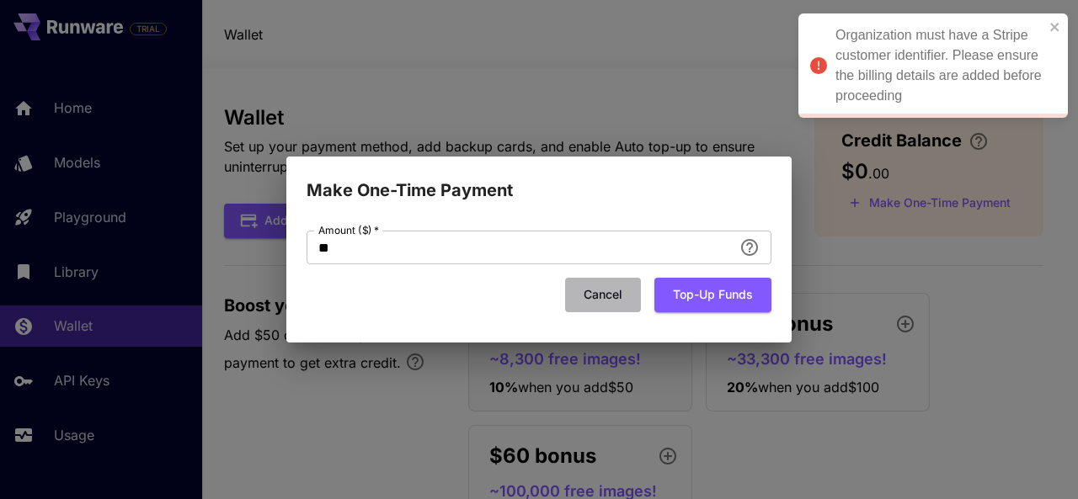
click at [603, 296] on button "Cancel" at bounding box center [603, 295] width 76 height 35
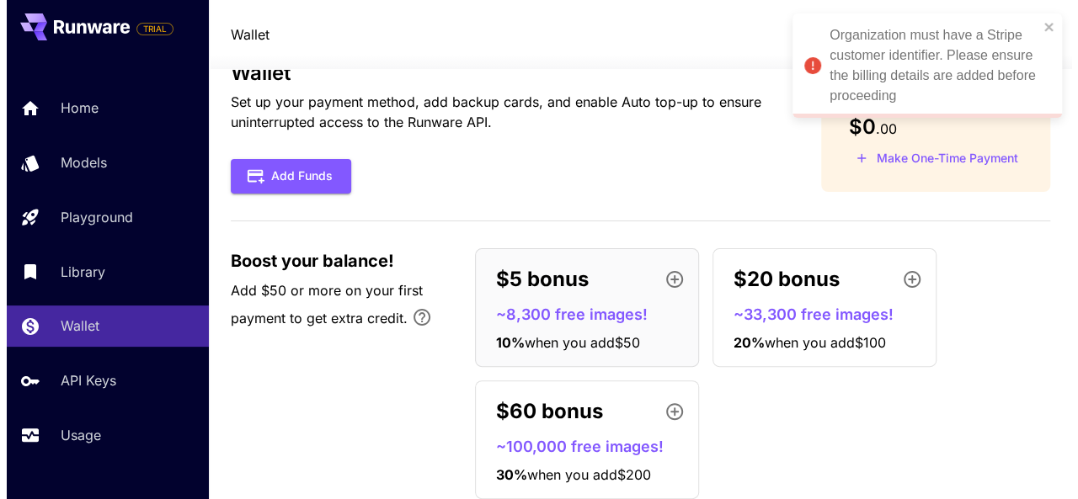
scroll to position [45, 0]
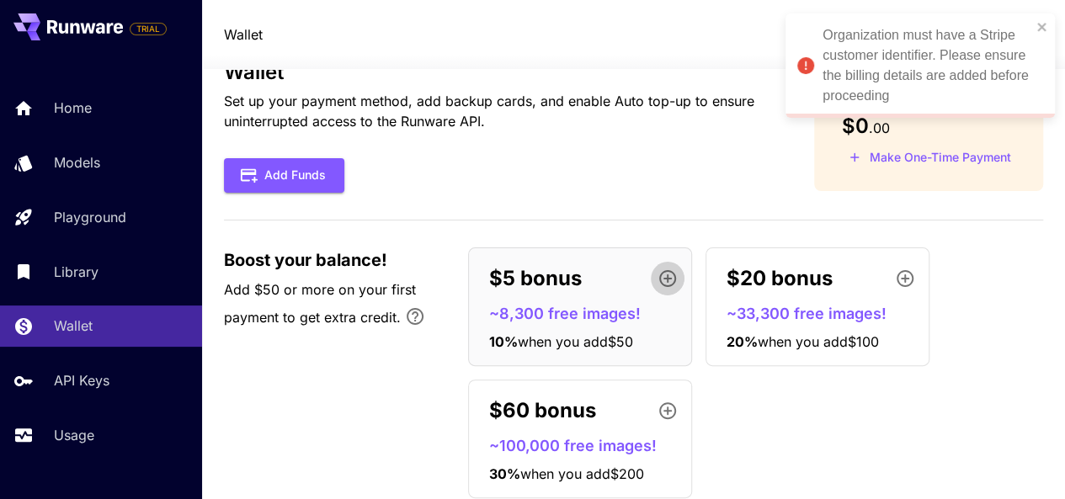
click at [664, 279] on icon "button" at bounding box center [668, 279] width 20 height 20
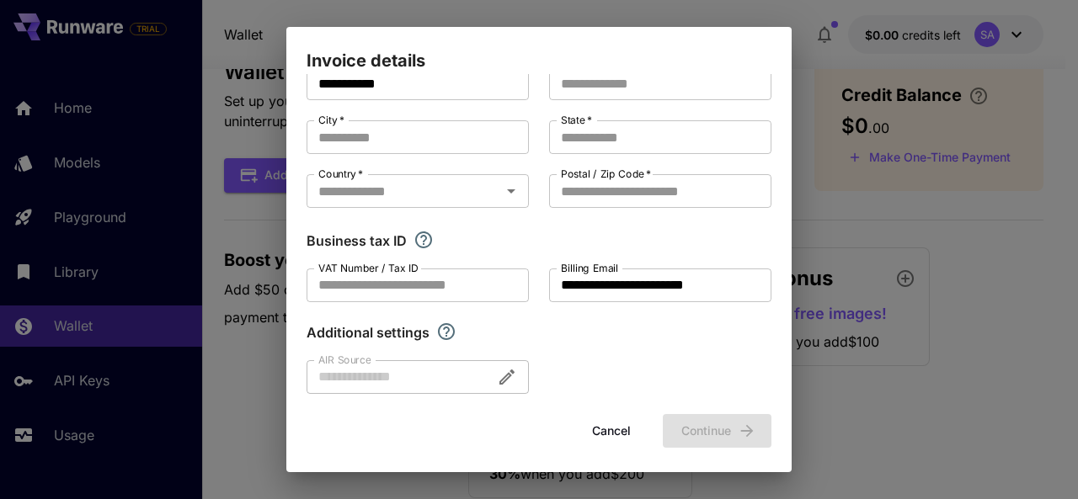
scroll to position [0, 0]
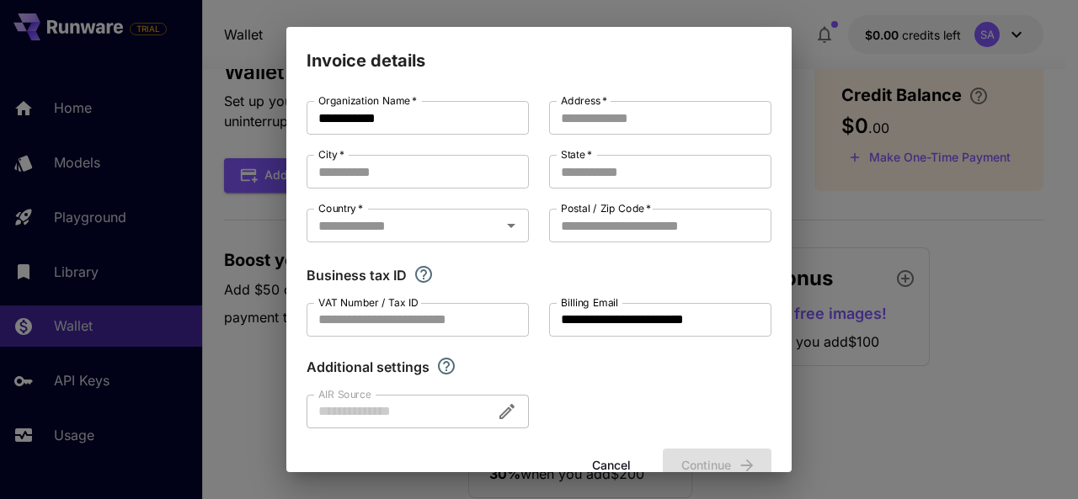
click at [856, 213] on div "**********" at bounding box center [539, 249] width 1078 height 499
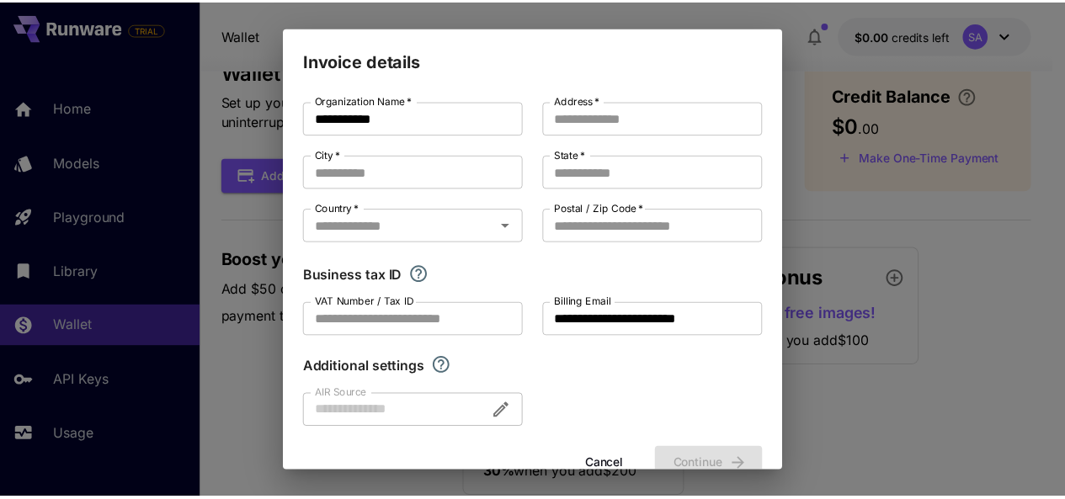
scroll to position [40, 0]
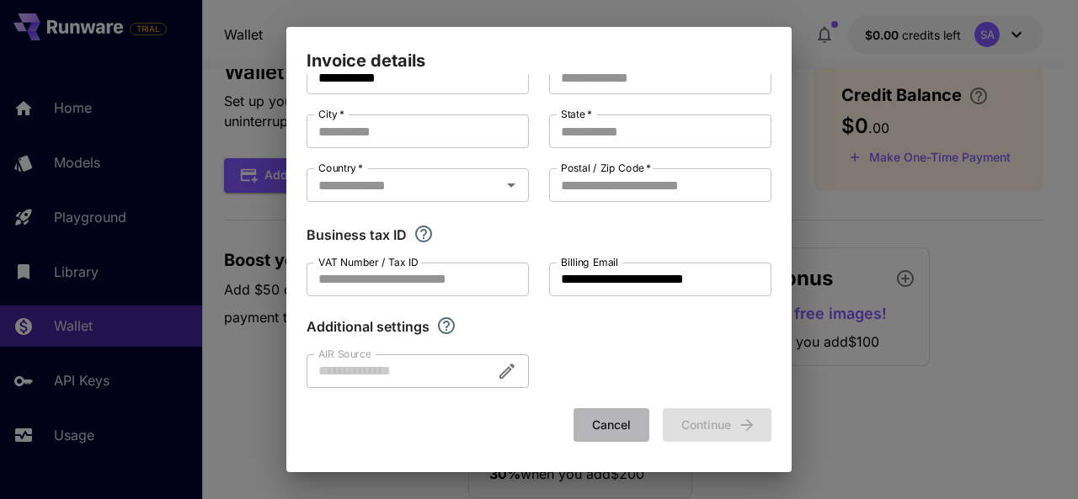
click at [606, 434] on button "Cancel" at bounding box center [611, 425] width 76 height 35
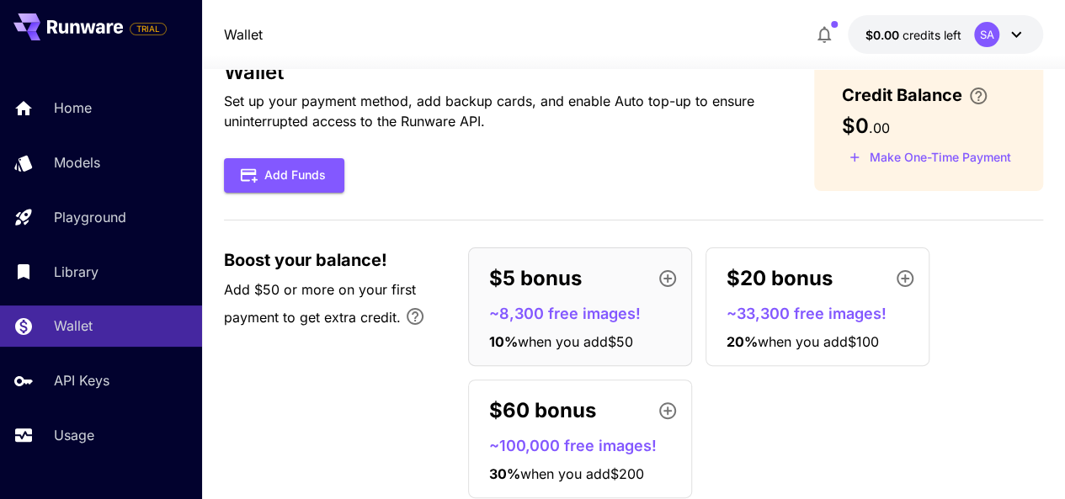
click at [977, 143] on div "Credit Balance $0 . 00 Make One-Time Payment" at bounding box center [928, 126] width 229 height 129
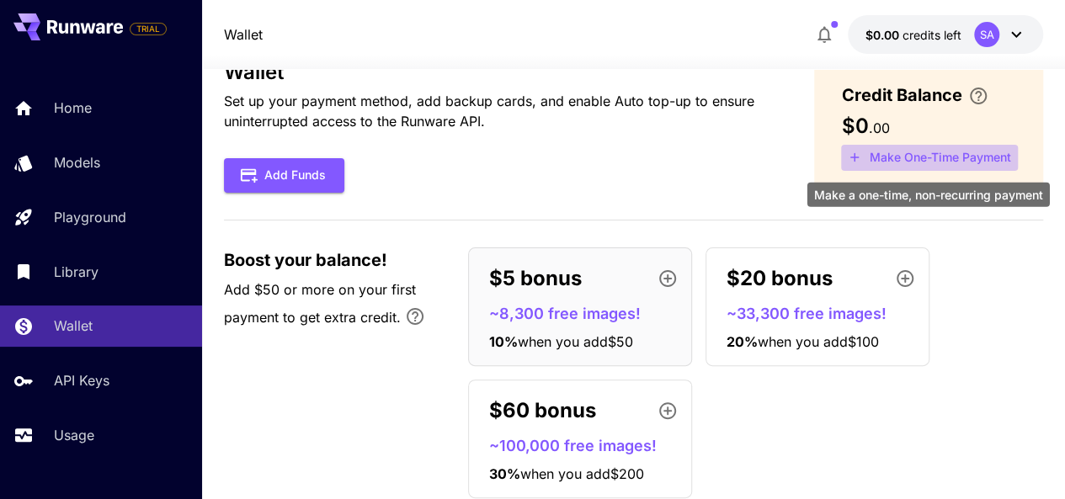
click at [938, 157] on button "Make One-Time Payment" at bounding box center [929, 158] width 177 height 26
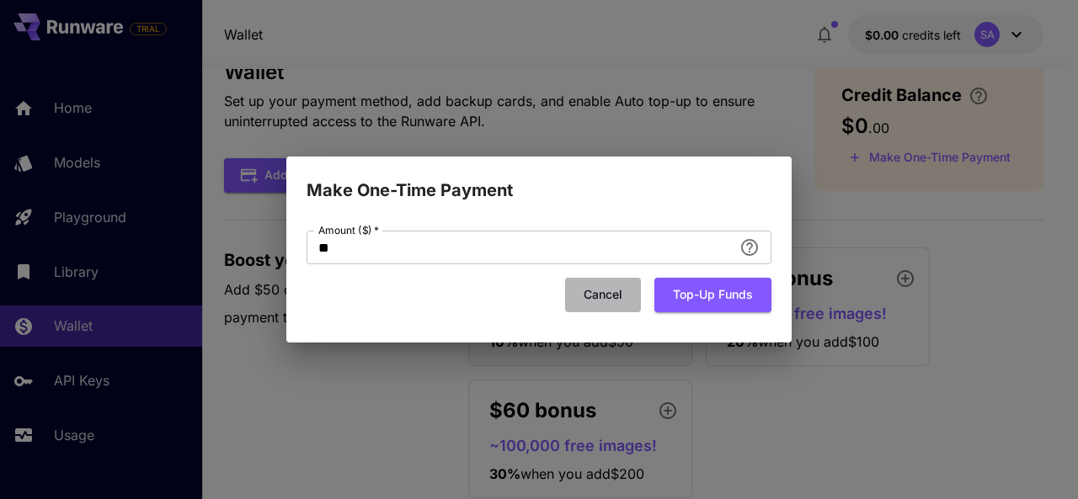
click at [621, 306] on button "Cancel" at bounding box center [603, 295] width 76 height 35
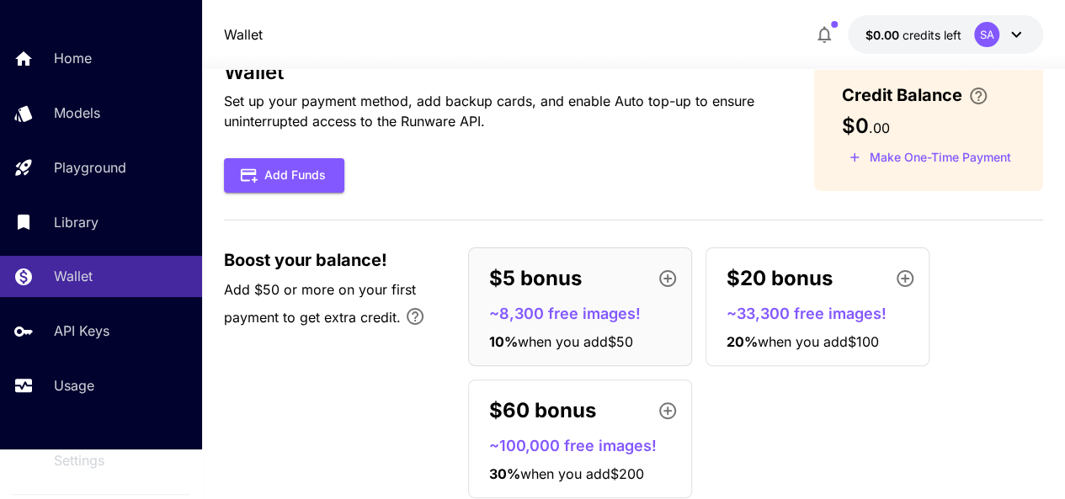
scroll to position [51, 0]
click at [109, 410] on div "Home Models Playground Library Wallet API Keys Usage" at bounding box center [101, 220] width 202 height 435
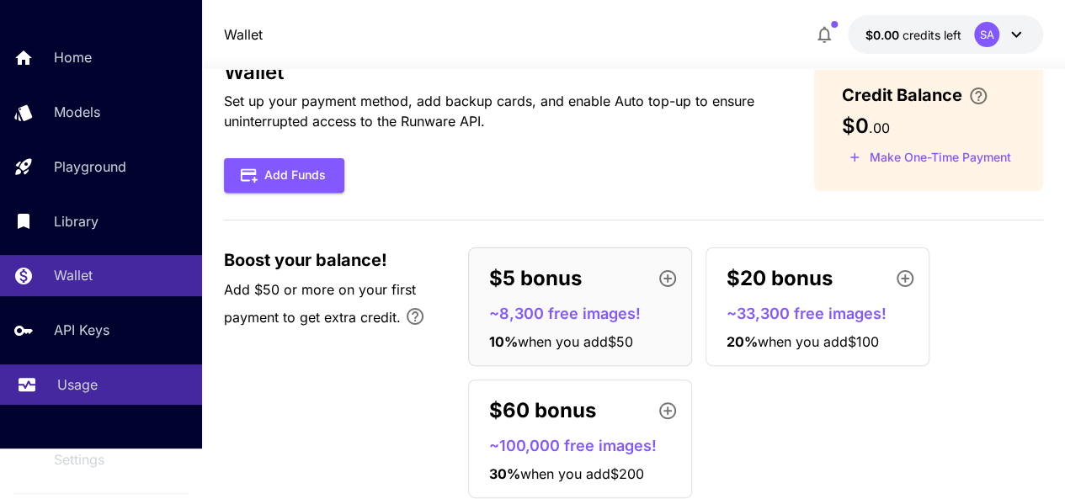
click at [72, 391] on p "Usage" at bounding box center [77, 385] width 40 height 20
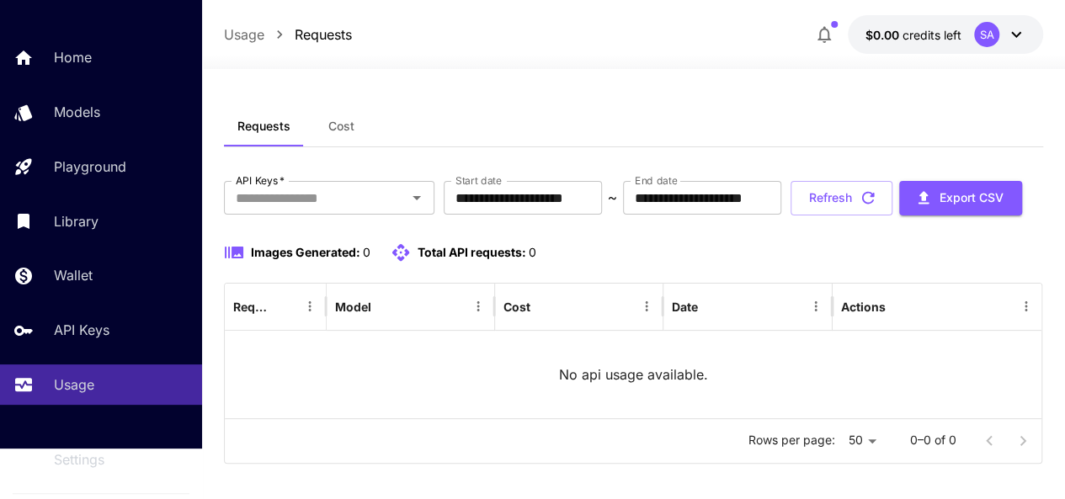
scroll to position [67, 0]
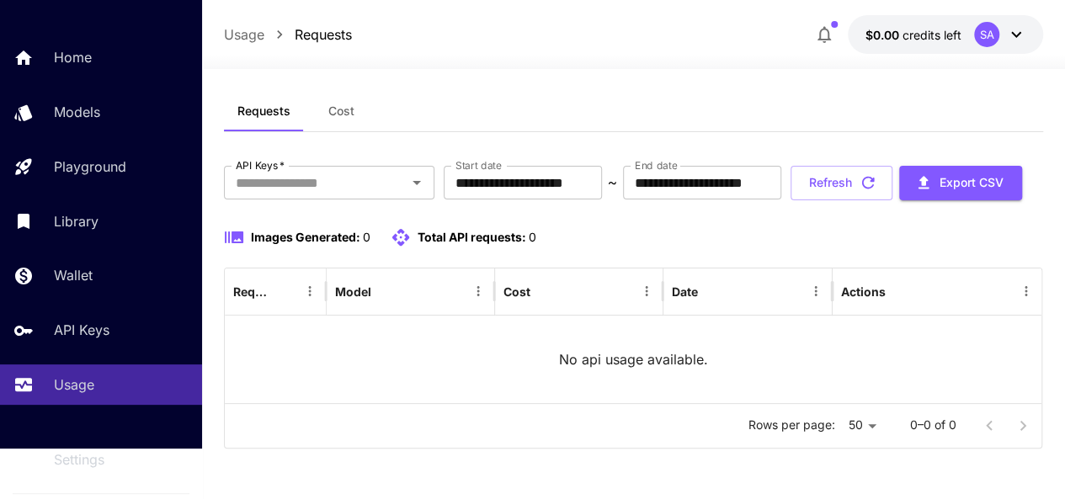
click at [76, 354] on div "Home Models Playground Library Wallet API Keys Usage" at bounding box center [101, 221] width 202 height 368
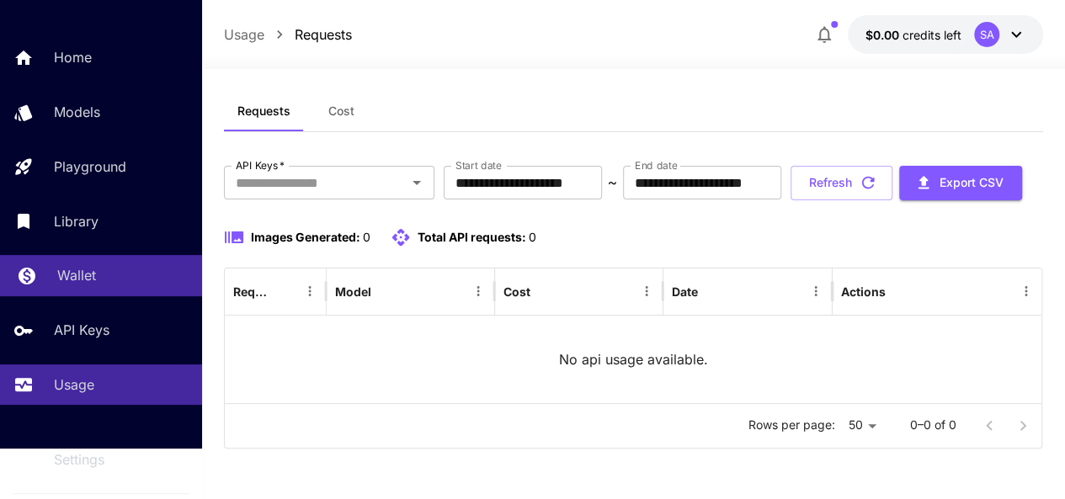
click at [86, 260] on link "Wallet" at bounding box center [101, 275] width 202 height 41
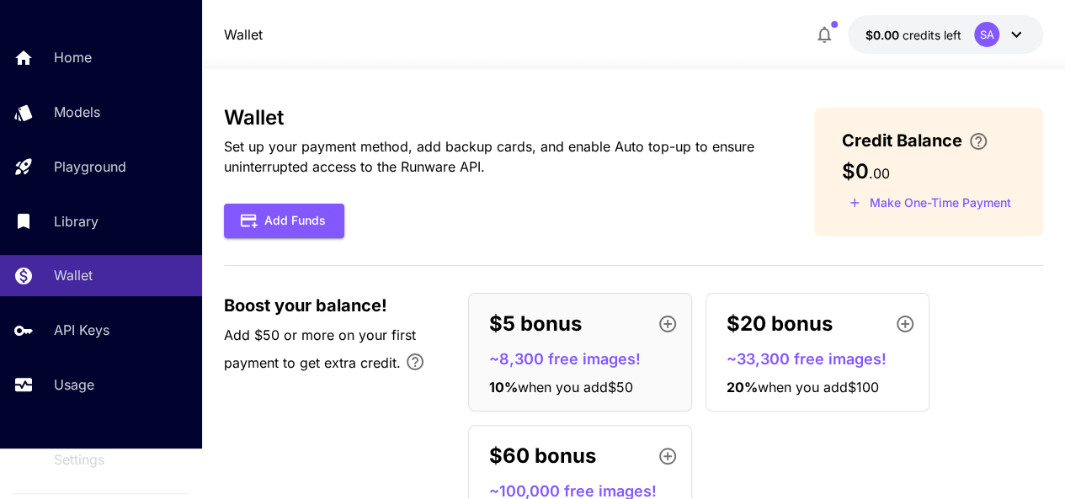
click at [339, 241] on div "Wallet Set up your payment method, add backup cards, and enable Auto top-up to …" at bounding box center [634, 331] width 820 height 451
click at [282, 216] on button "Add Funds" at bounding box center [284, 221] width 120 height 35
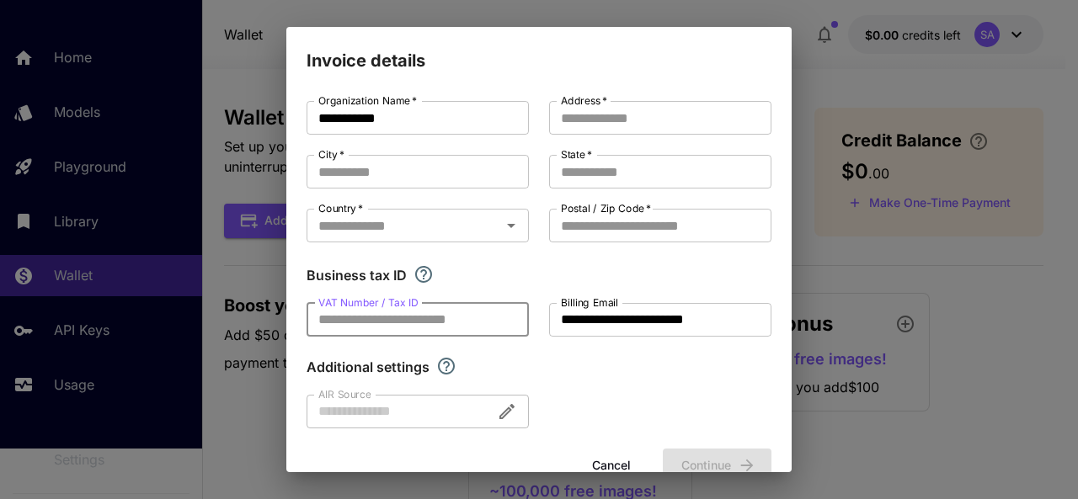
click at [439, 336] on input "VAT Number / Tax ID" at bounding box center [417, 320] width 222 height 34
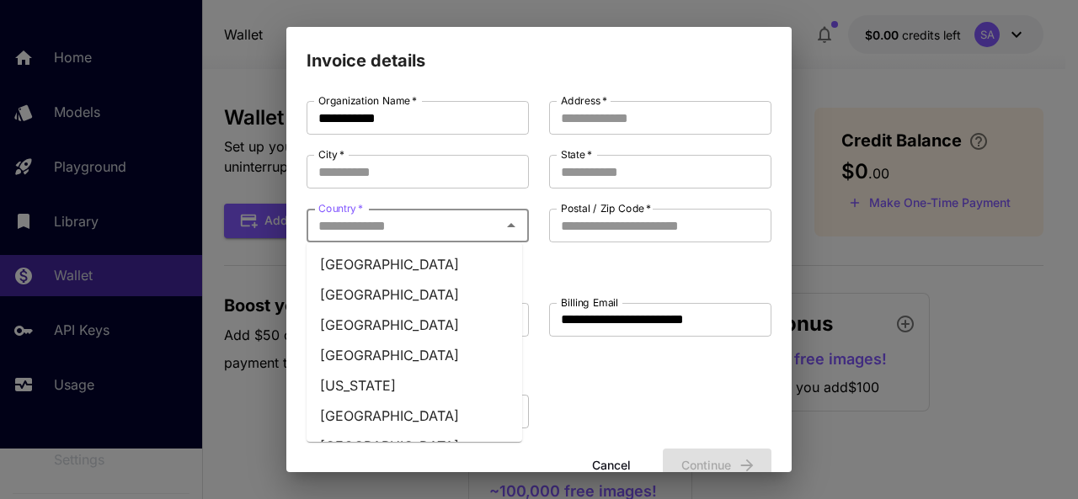
click at [467, 229] on input "Country   *" at bounding box center [404, 226] width 184 height 24
click at [424, 287] on li "Åland Islands" at bounding box center [414, 295] width 216 height 30
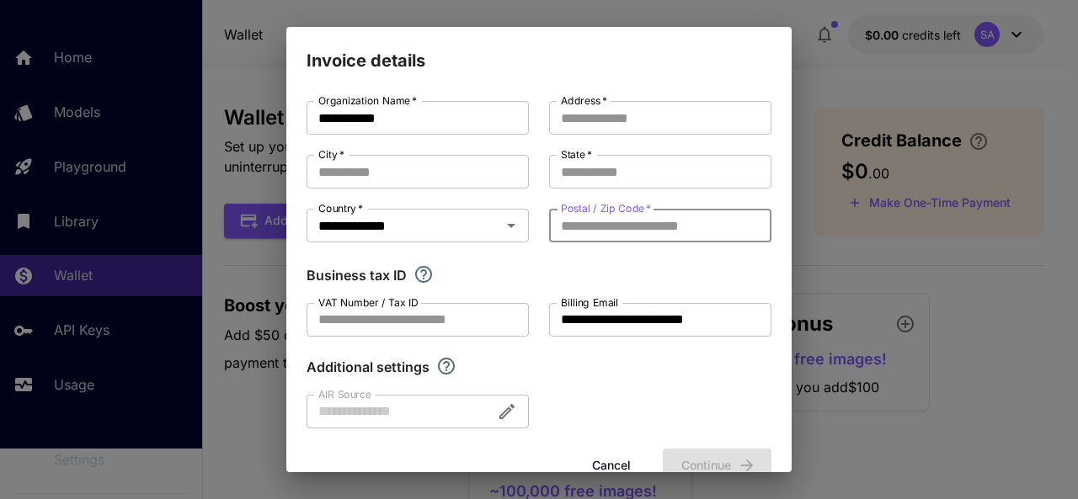
click at [632, 228] on input "Postal / Zip Code   *" at bounding box center [660, 226] width 222 height 34
type input "*****"
click at [610, 184] on input "State   *" at bounding box center [660, 172] width 222 height 34
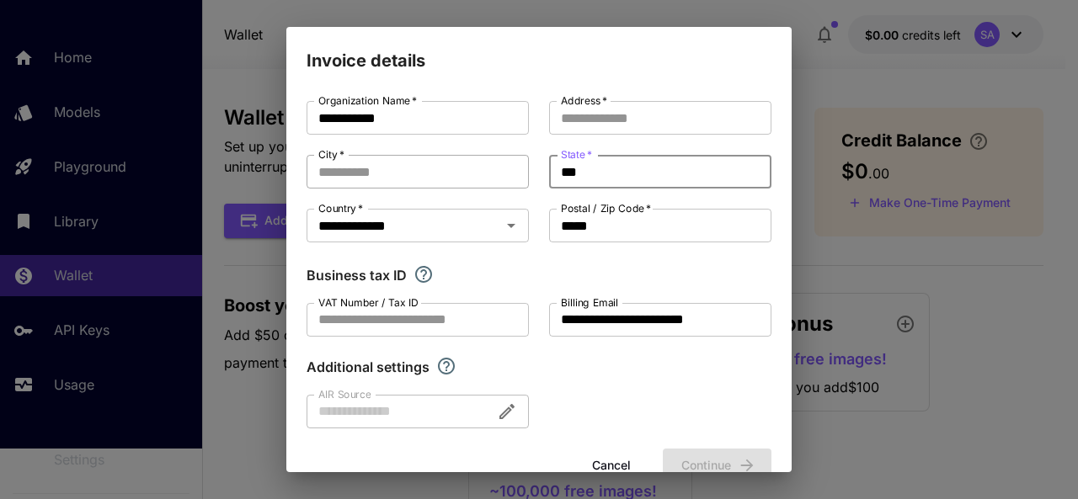
type input "***"
click at [432, 182] on input "City   *" at bounding box center [417, 172] width 222 height 34
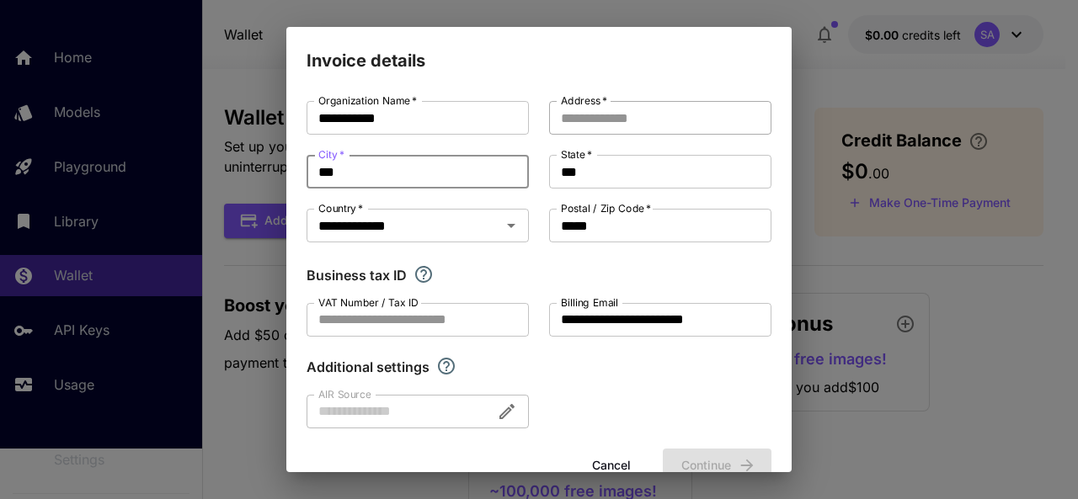
type input "***"
click at [652, 115] on input "Address   *" at bounding box center [660, 118] width 222 height 34
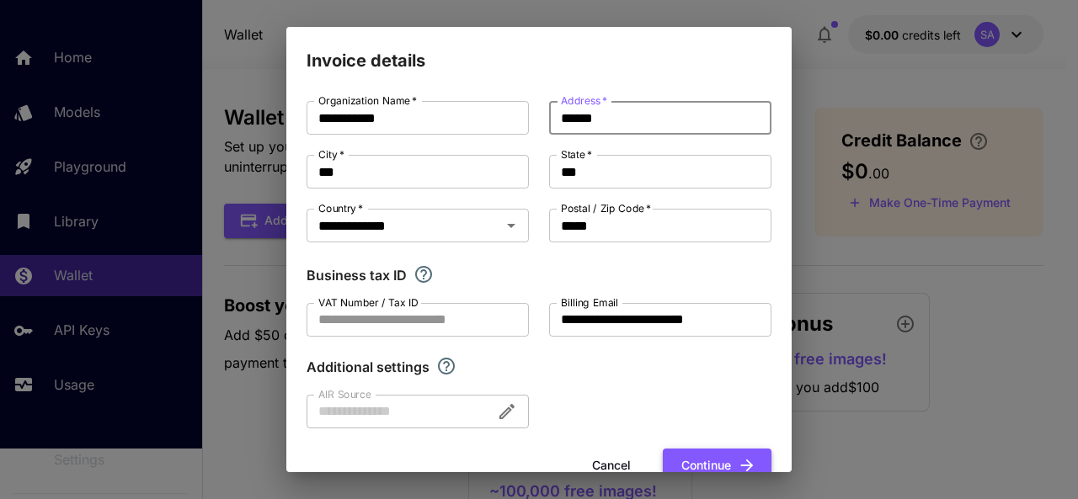
type input "******"
click at [666, 454] on button "Continue" at bounding box center [717, 466] width 109 height 35
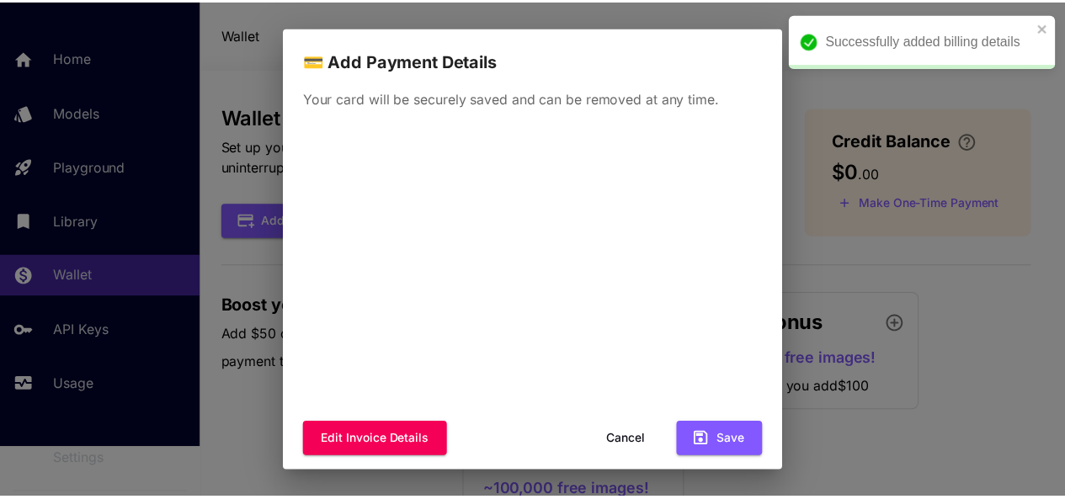
scroll to position [15, 0]
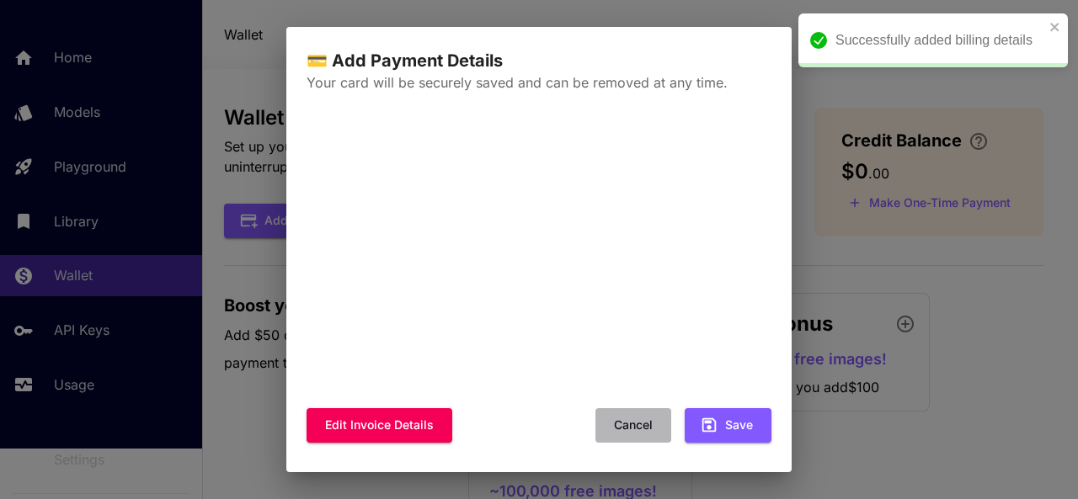
click at [631, 423] on button "Cancel" at bounding box center [633, 425] width 76 height 35
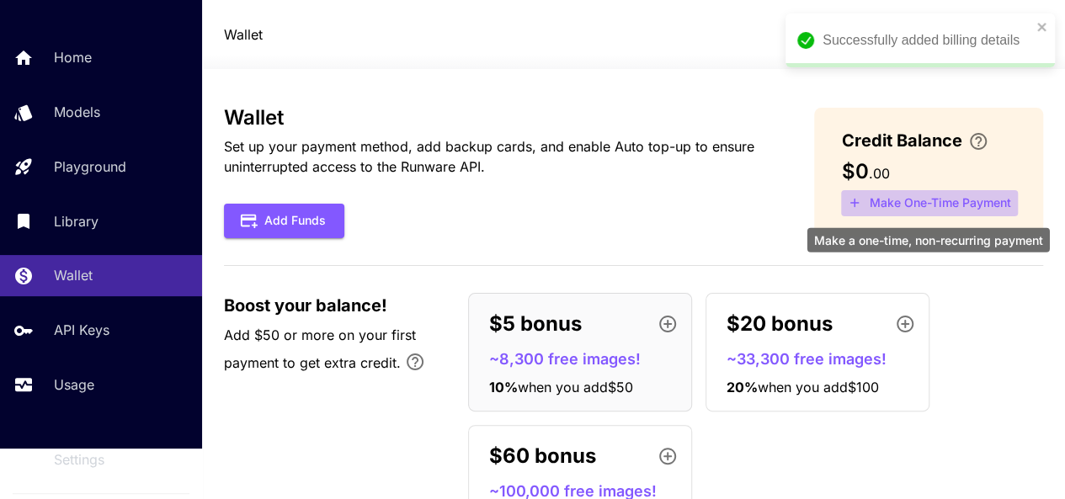
click at [946, 209] on button "Make One-Time Payment" at bounding box center [929, 203] width 177 height 26
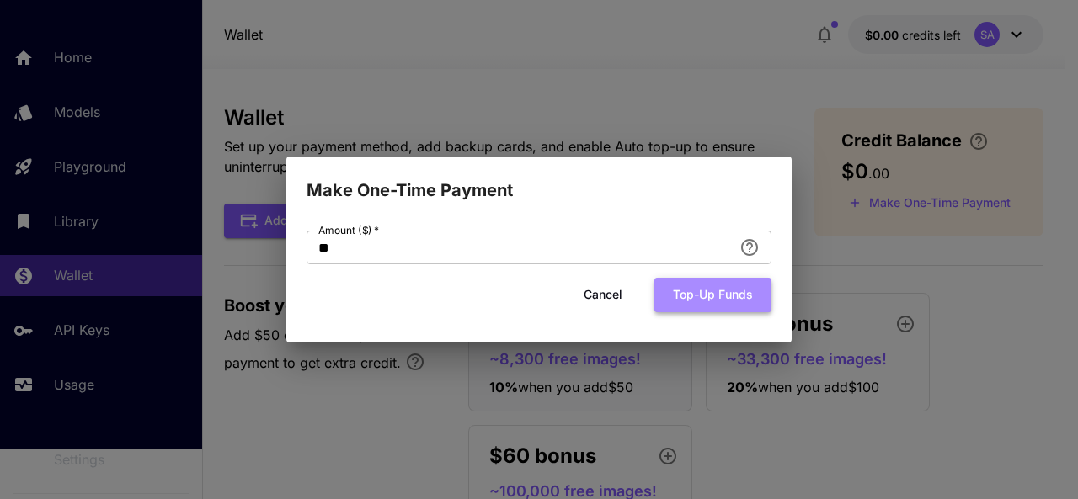
click at [710, 283] on button "Top-up funds" at bounding box center [712, 295] width 117 height 35
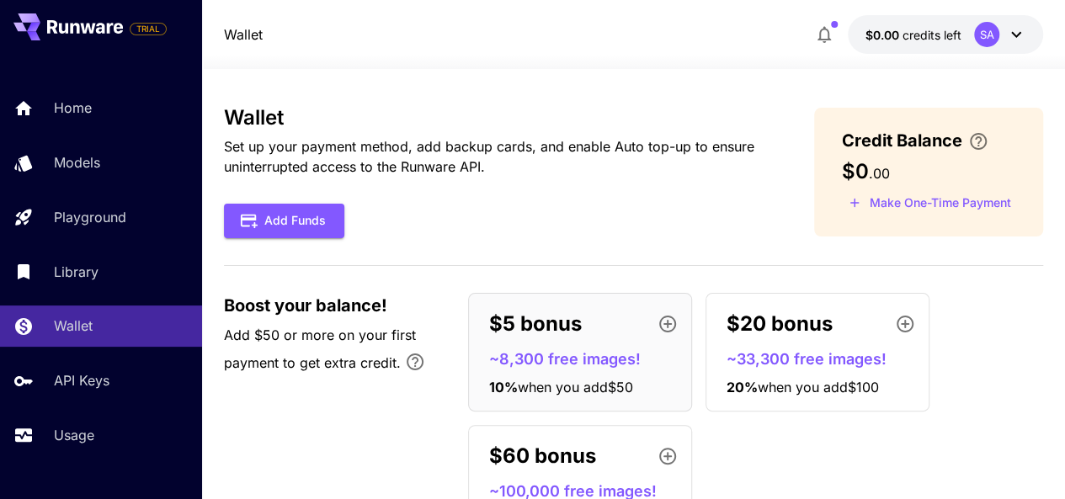
scroll to position [93, 0]
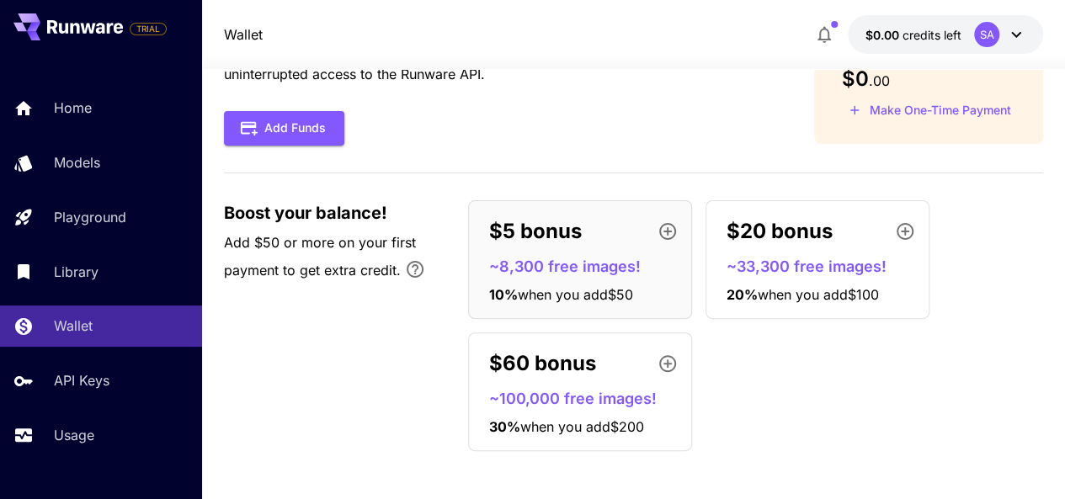
click at [587, 413] on div "$60 bonus ~100,000 free images! 30 % when you add $200" at bounding box center [580, 392] width 224 height 119
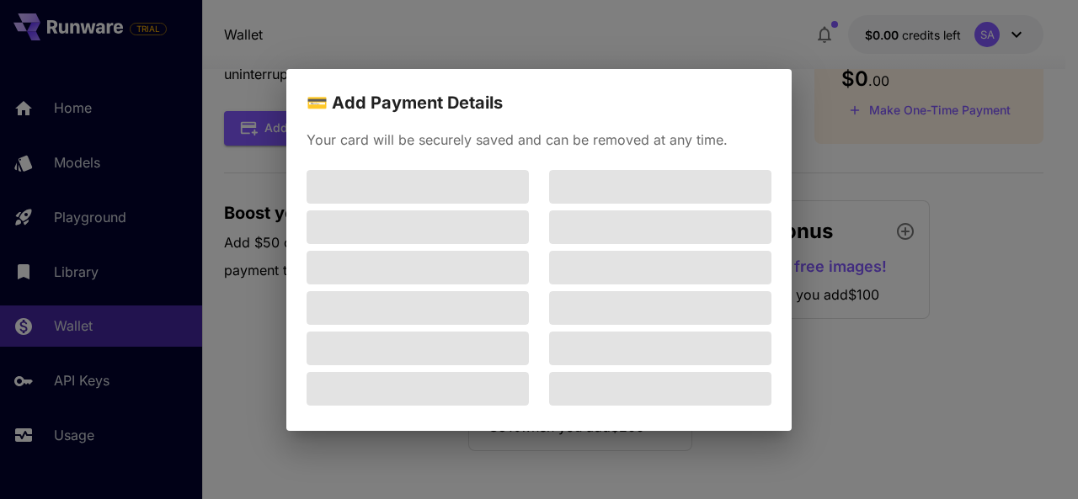
click at [950, 228] on div "💳 Add Payment Details Your card will be securely saved and can be removed at an…" at bounding box center [539, 249] width 1078 height 499
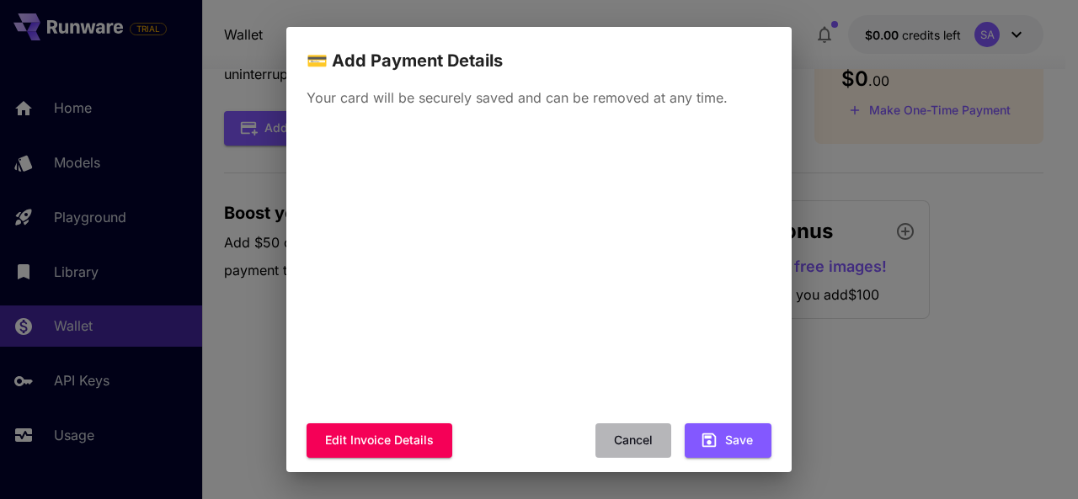
click at [631, 434] on button "Cancel" at bounding box center [633, 440] width 76 height 35
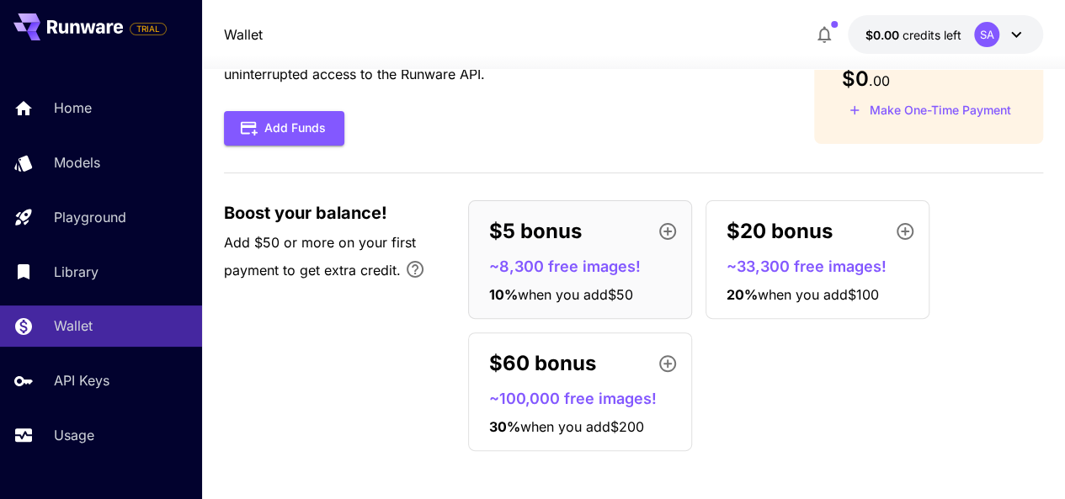
click at [605, 252] on div "$5 bonus ~8,300 free images! 10 % when you add $50" at bounding box center [580, 259] width 224 height 119
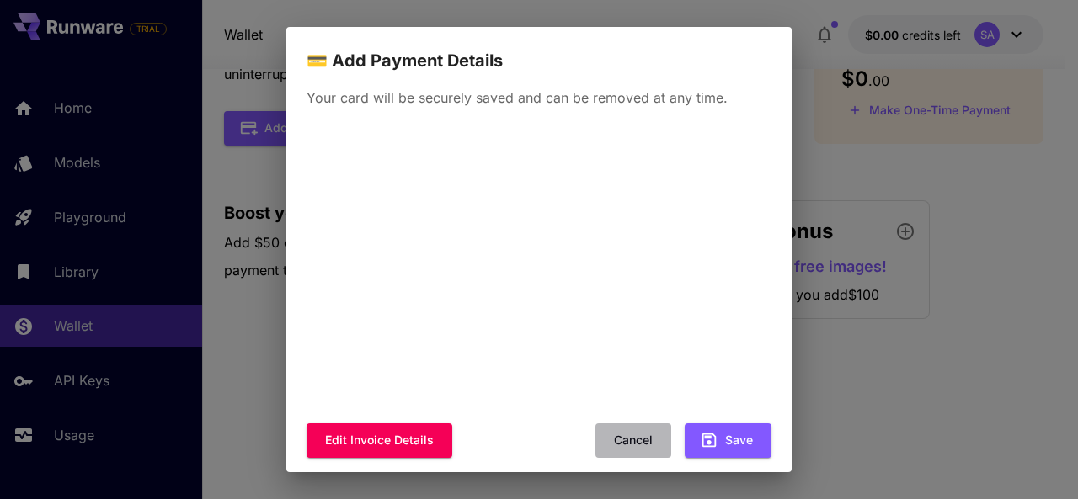
click at [628, 439] on button "Cancel" at bounding box center [633, 440] width 76 height 35
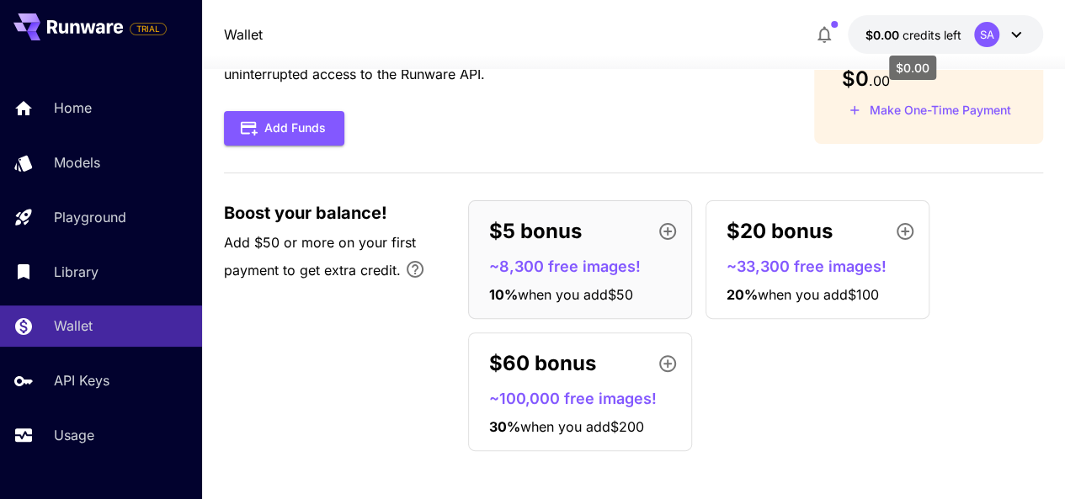
click at [885, 35] on span "$0.00" at bounding box center [883, 35] width 37 height 14
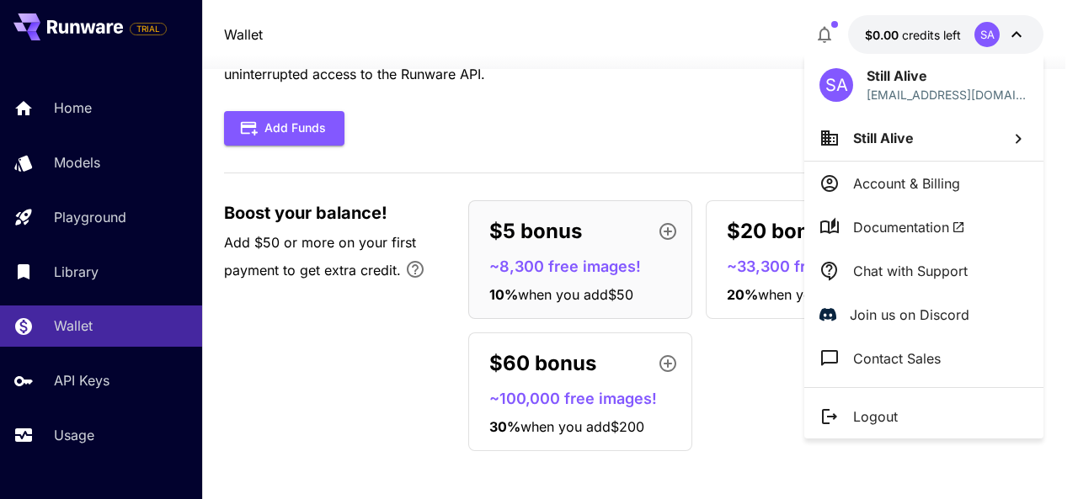
click at [658, 99] on div at bounding box center [539, 249] width 1078 height 499
